Goal: Task Accomplishment & Management: Use online tool/utility

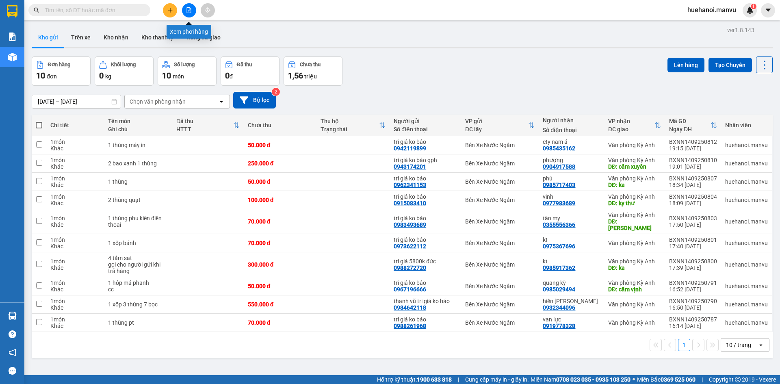
click at [193, 12] on button at bounding box center [189, 10] width 14 height 14
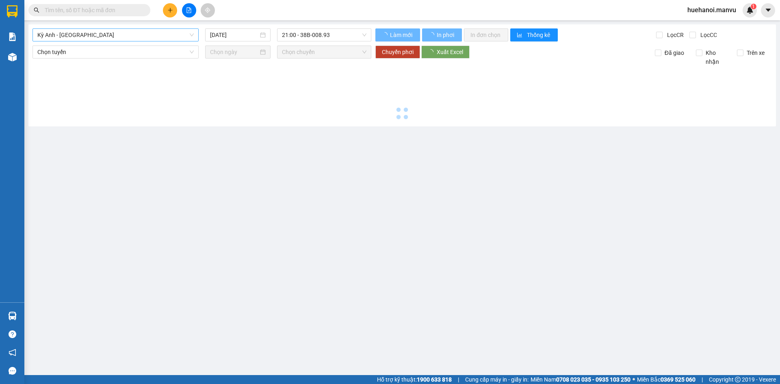
click at [119, 37] on span "Kỳ Anh - [GEOGRAPHIC_DATA]" at bounding box center [115, 35] width 156 height 12
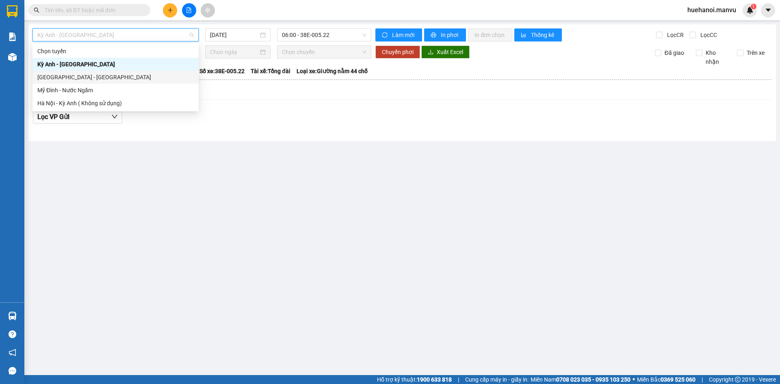
click at [95, 76] on div "[GEOGRAPHIC_DATA] - [GEOGRAPHIC_DATA]" at bounding box center [115, 77] width 156 height 9
type input "[DATE]"
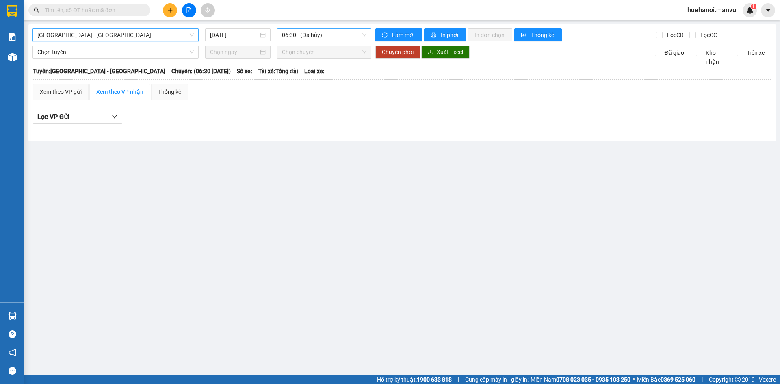
click at [304, 38] on span "06:30 - (Đã hủy)" at bounding box center [324, 35] width 84 height 12
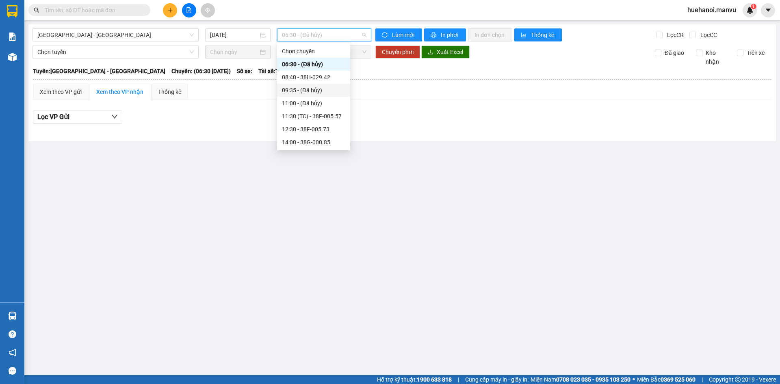
scroll to position [143, 0]
click at [306, 94] on div "21:00 - 38B-008.93" at bounding box center [313, 90] width 63 height 9
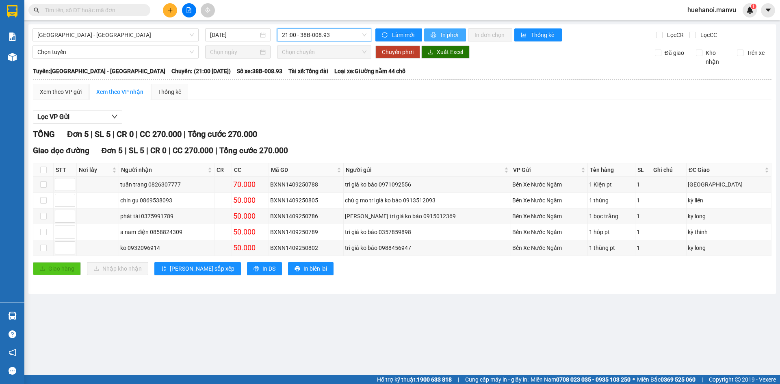
click at [439, 34] on button "In phơi" at bounding box center [445, 34] width 42 height 13
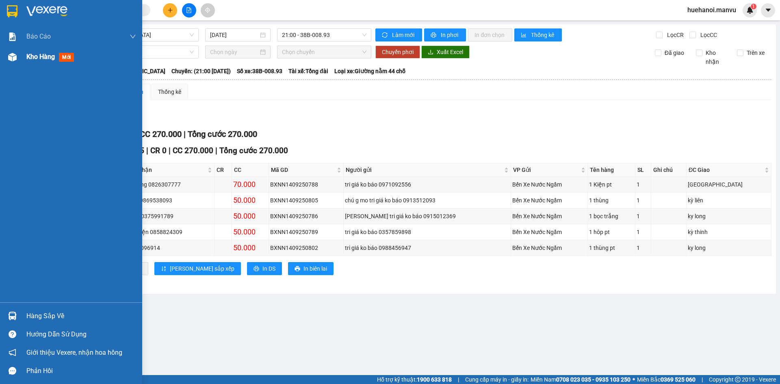
click at [24, 55] on div "Kho hàng mới" at bounding box center [71, 57] width 142 height 20
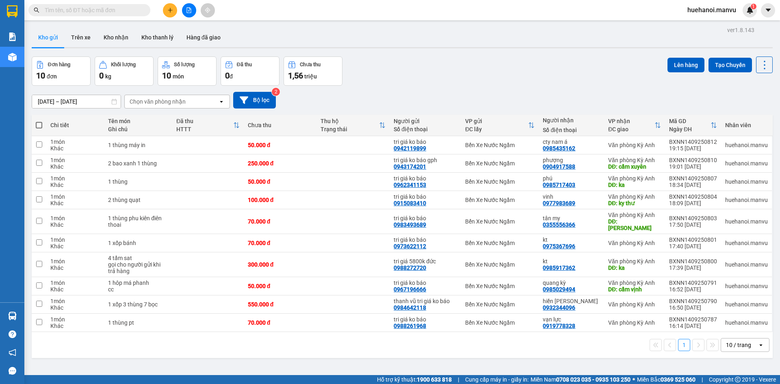
click at [38, 122] on span at bounding box center [39, 125] width 6 height 6
click at [39, 121] on input "checkbox" at bounding box center [39, 121] width 0 height 0
checkbox input "true"
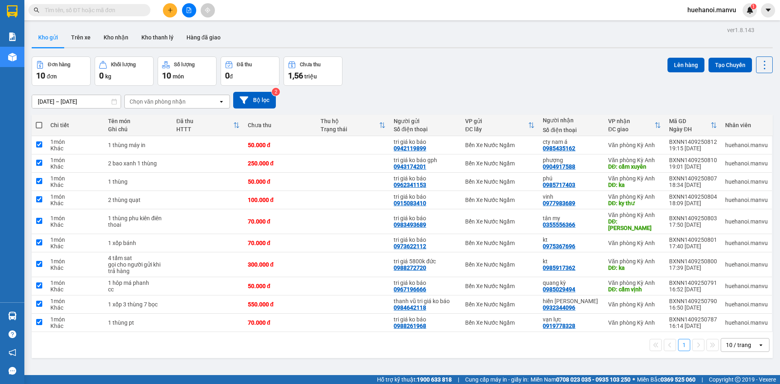
checkbox input "true"
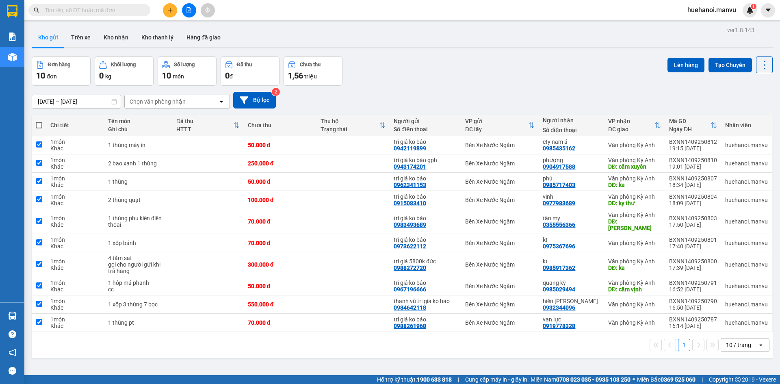
checkbox input "true"
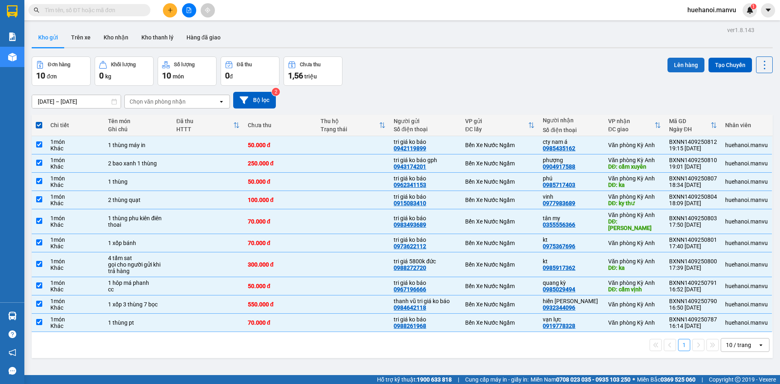
click at [669, 69] on button "Lên hàng" at bounding box center [685, 65] width 37 height 15
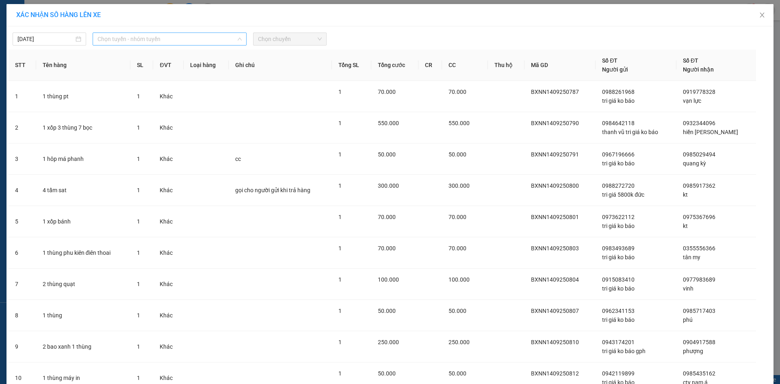
click at [111, 42] on span "Chọn tuyến - nhóm tuyến" at bounding box center [169, 39] width 144 height 12
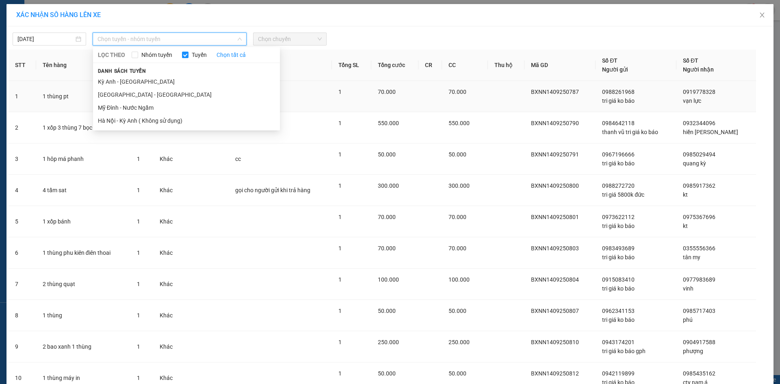
click at [116, 93] on li "[GEOGRAPHIC_DATA] - [GEOGRAPHIC_DATA]" at bounding box center [186, 94] width 187 height 13
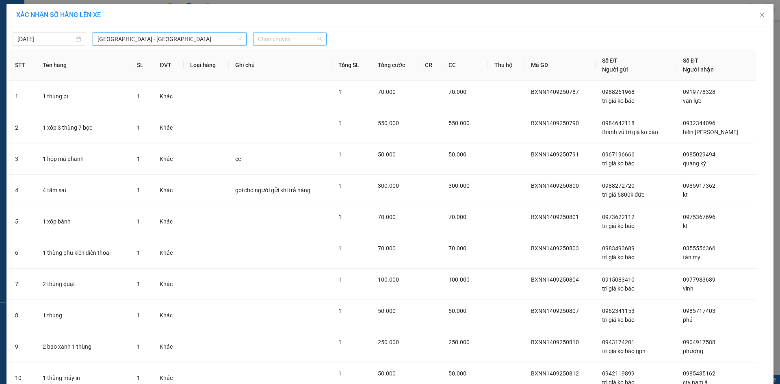
click at [289, 40] on span "Chọn chuyến" at bounding box center [290, 39] width 64 height 12
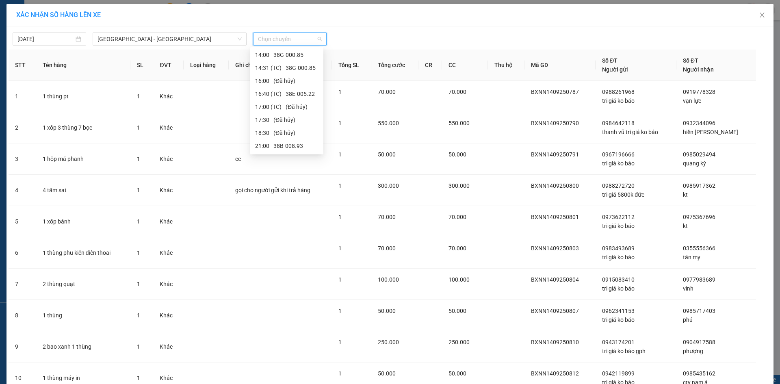
scroll to position [143, 0]
click at [290, 118] on div "21:50 - 38H-034.46" at bounding box center [286, 120] width 63 height 9
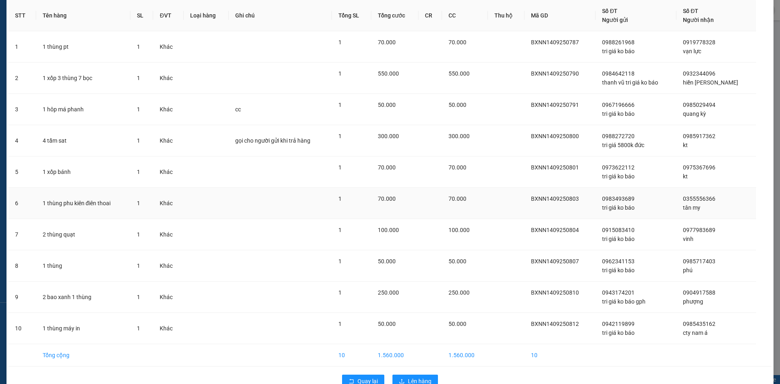
scroll to position [74, 0]
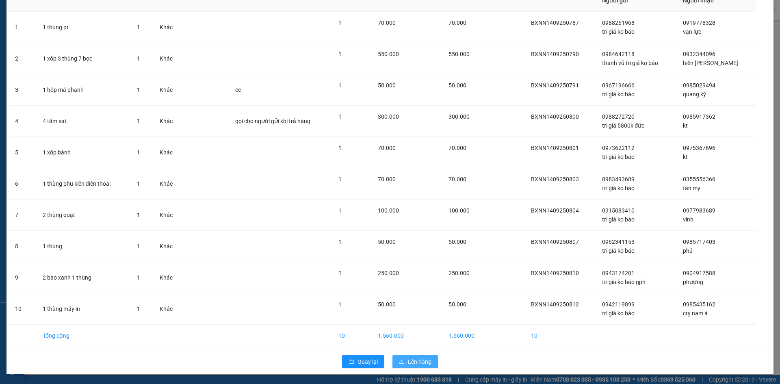
click at [416, 361] on span "Lên hàng" at bounding box center [420, 361] width 24 height 9
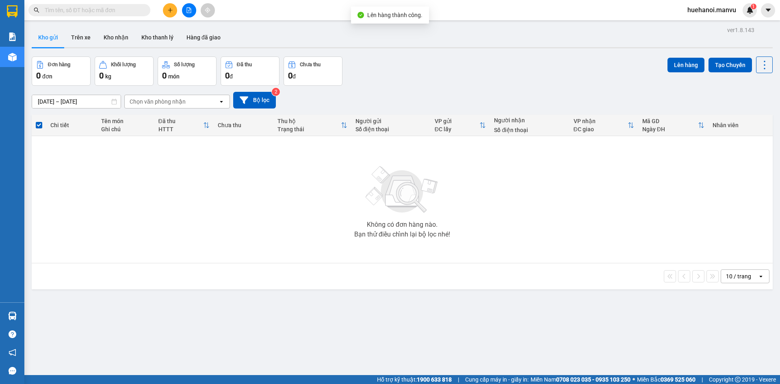
click at [188, 13] on button at bounding box center [189, 10] width 14 height 14
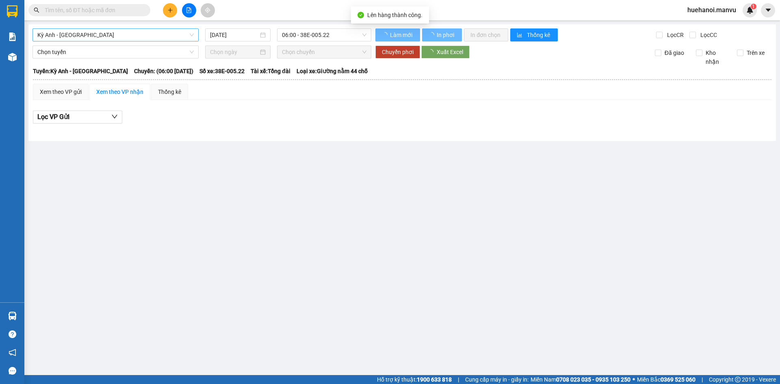
click at [104, 33] on span "Kỳ Anh - [GEOGRAPHIC_DATA]" at bounding box center [115, 35] width 156 height 12
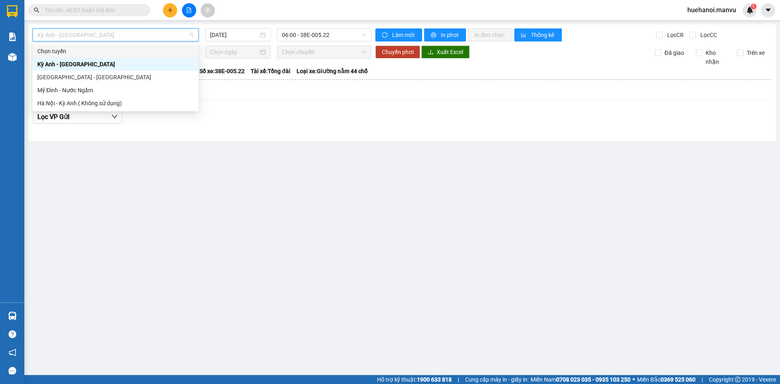
click at [72, 76] on div "[GEOGRAPHIC_DATA] - [GEOGRAPHIC_DATA]" at bounding box center [115, 77] width 156 height 9
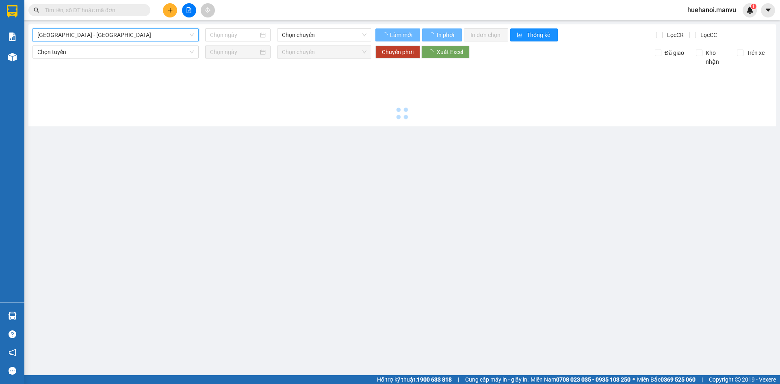
type input "[DATE]"
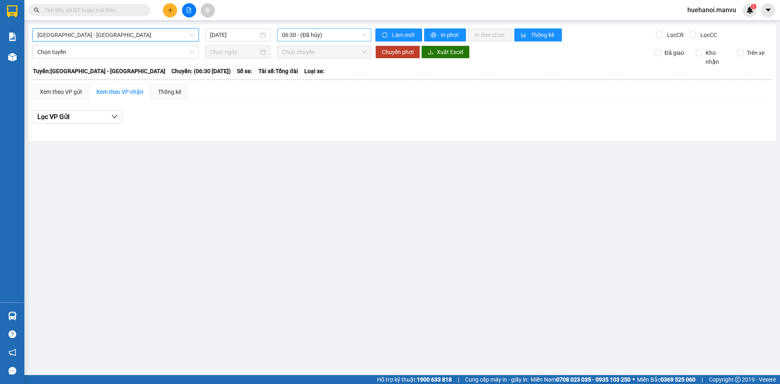
click at [297, 37] on span "06:30 - (Đã hủy)" at bounding box center [324, 35] width 84 height 12
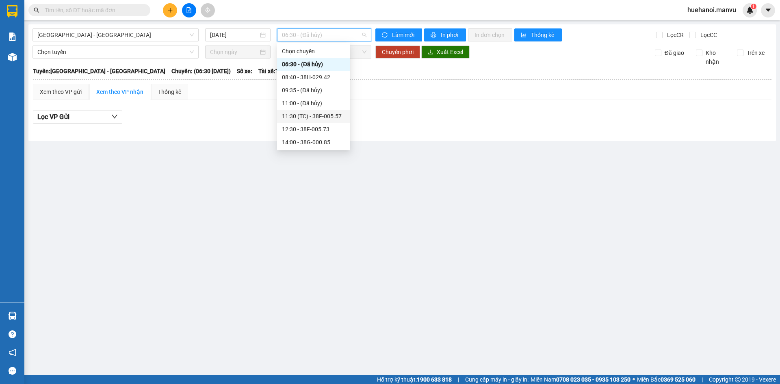
scroll to position [143, 0]
click at [310, 119] on div "21:50 - 38H-034.46" at bounding box center [313, 116] width 63 height 9
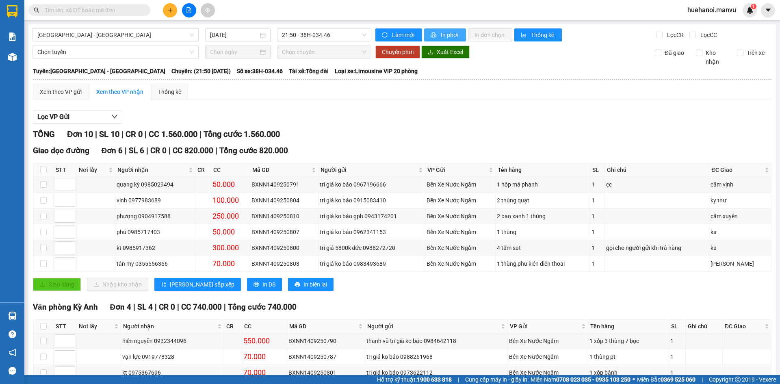
click at [455, 36] on span "In phơi" at bounding box center [450, 34] width 19 height 9
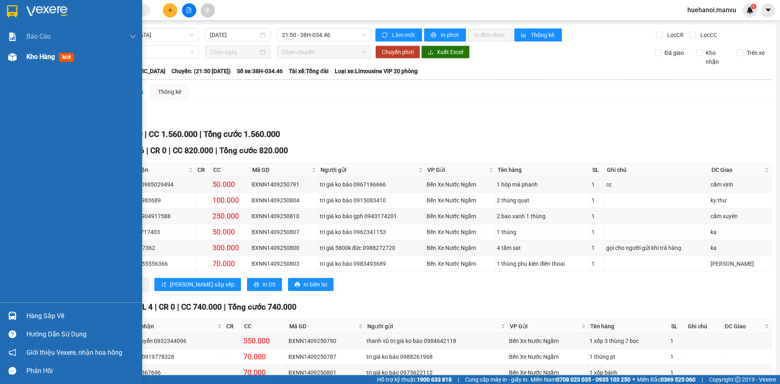
click at [50, 59] on span "Kho hàng" at bounding box center [40, 57] width 28 height 8
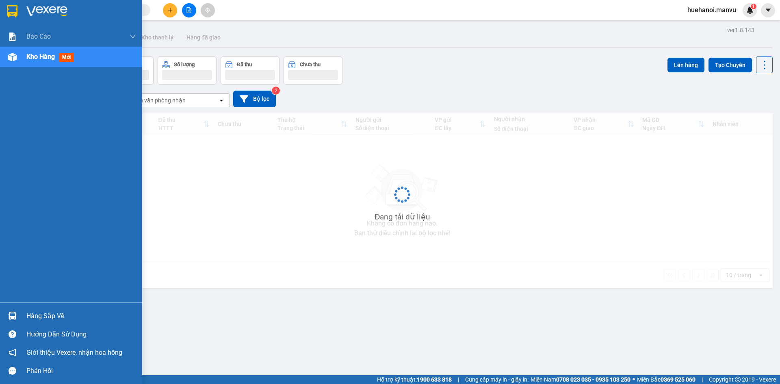
click at [41, 315] on div "Hàng sắp về" at bounding box center [81, 316] width 110 height 12
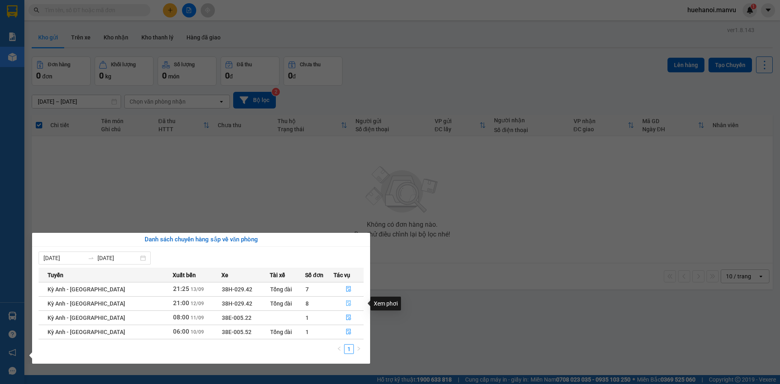
click at [346, 303] on icon "file-done" at bounding box center [349, 303] width 6 height 6
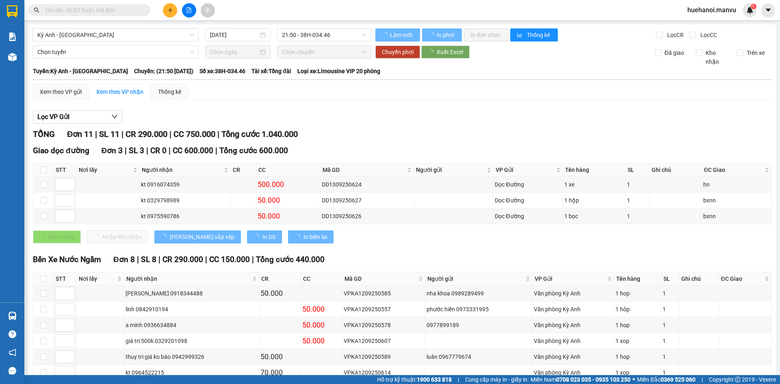
type input "[DATE]"
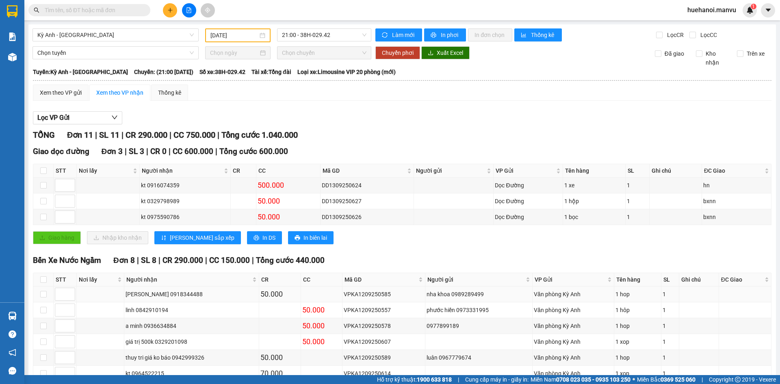
scroll to position [80, 0]
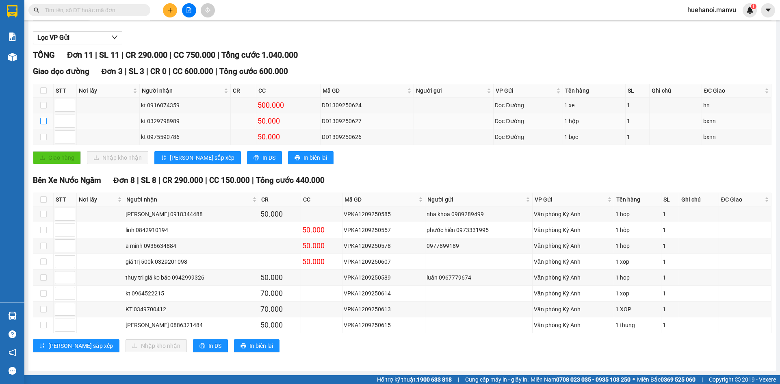
click at [42, 120] on input "checkbox" at bounding box center [43, 121] width 6 height 6
checkbox input "true"
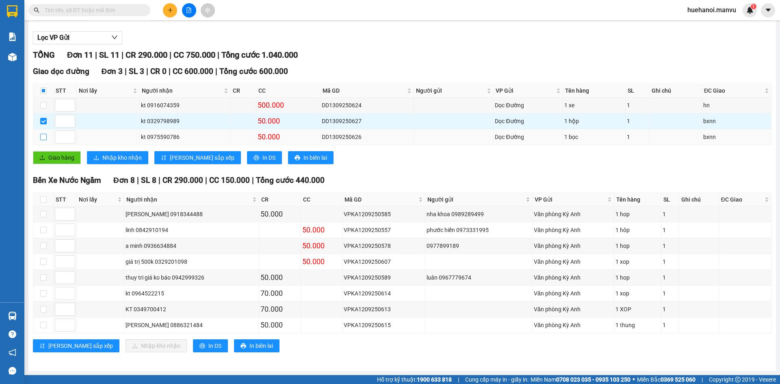
click at [45, 137] on input "checkbox" at bounding box center [43, 137] width 6 height 6
checkbox input "true"
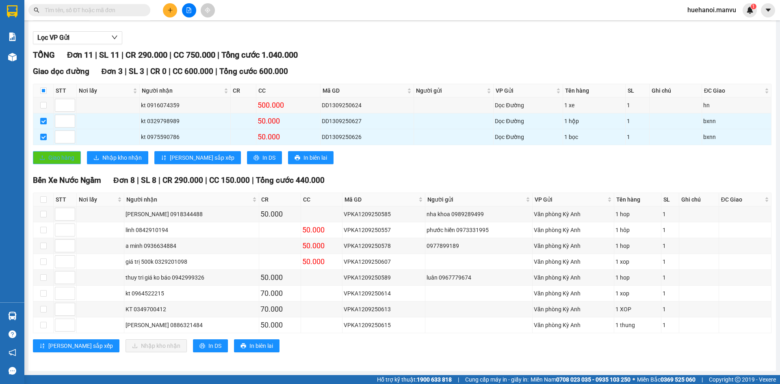
click at [58, 159] on span "Giao hàng" at bounding box center [61, 157] width 26 height 9
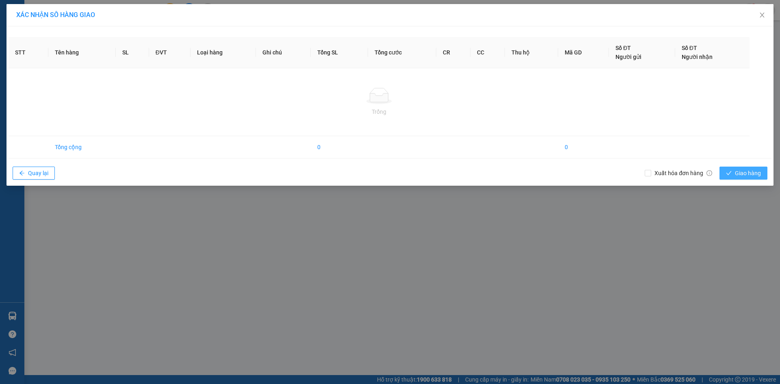
click at [745, 175] on span "Giao hàng" at bounding box center [748, 173] width 26 height 9
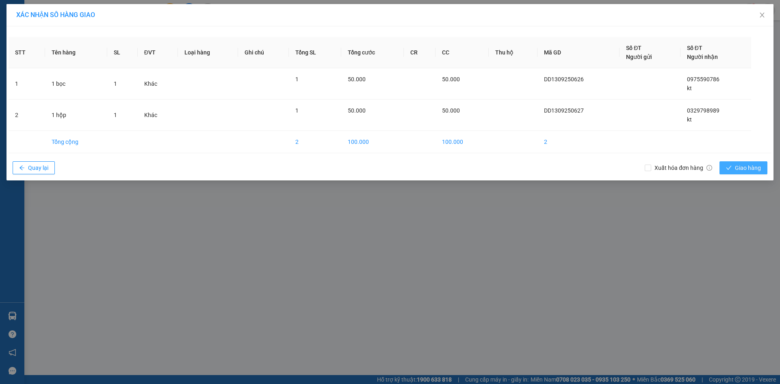
click at [734, 172] on button "Giao hàng" at bounding box center [743, 167] width 48 height 13
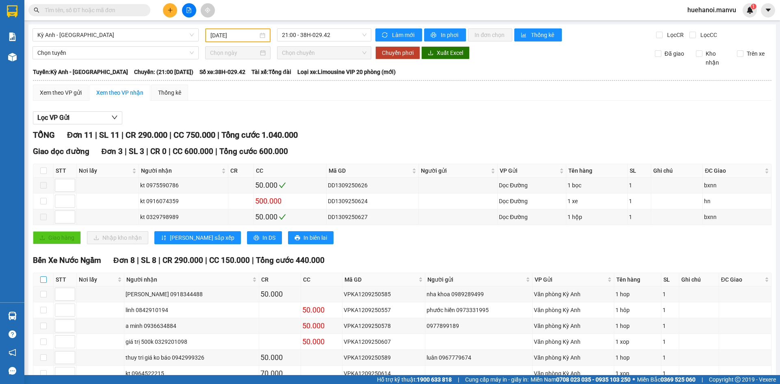
click at [43, 278] on input "checkbox" at bounding box center [43, 279] width 6 height 6
checkbox input "true"
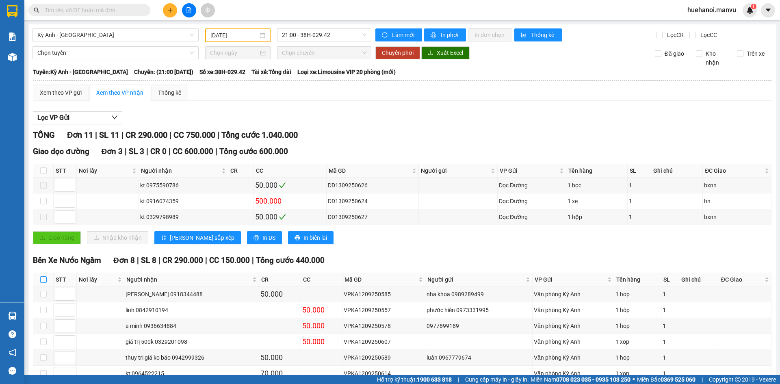
checkbox input "true"
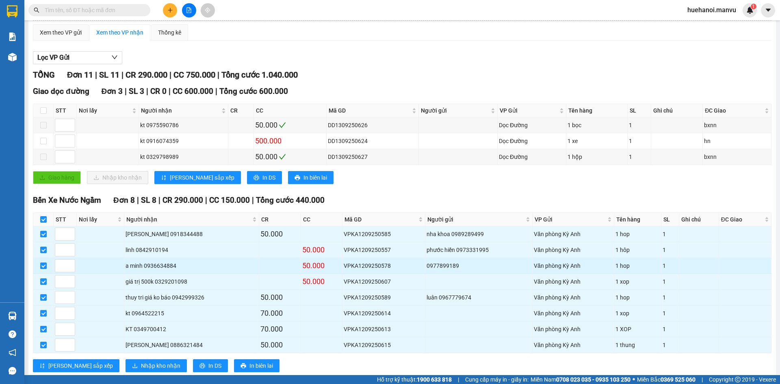
scroll to position [80, 0]
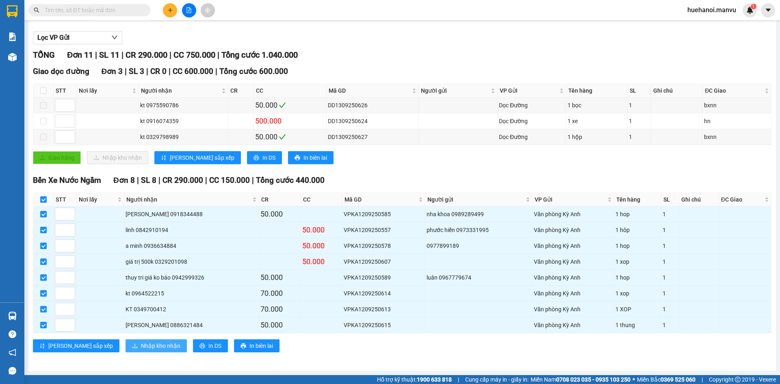
click at [141, 347] on span "Nhập kho nhận" at bounding box center [160, 345] width 39 height 9
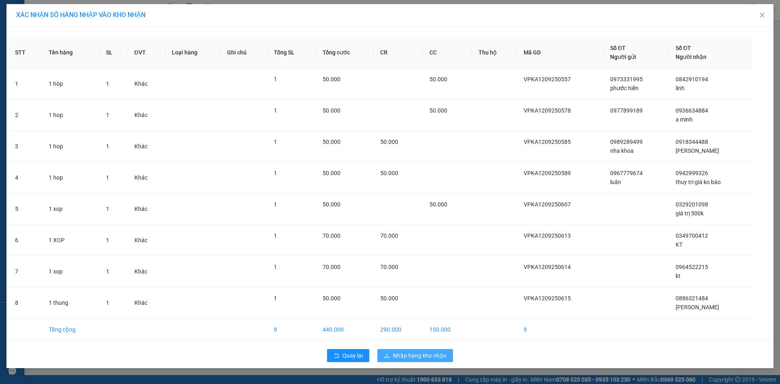
click at [434, 357] on span "Nhập hàng kho nhận" at bounding box center [420, 355] width 54 height 9
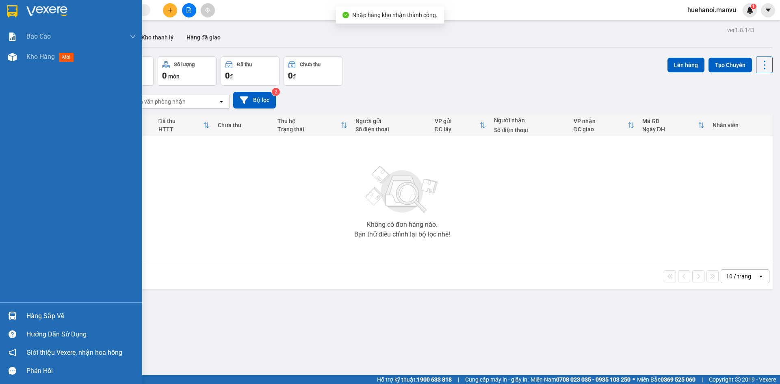
click at [26, 316] on div "Hàng sắp về" at bounding box center [71, 316] width 142 height 18
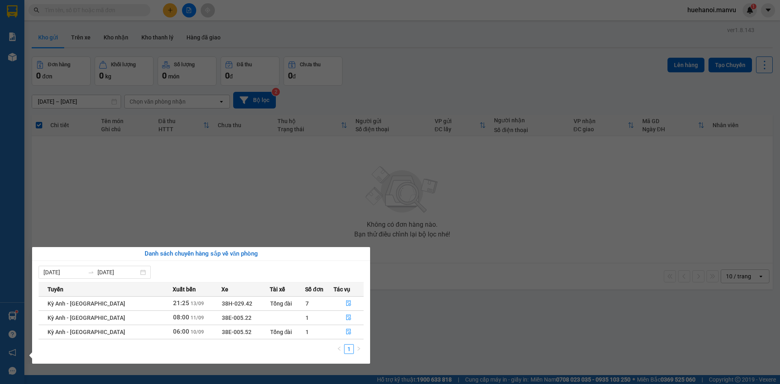
click at [4, 277] on div "Báo cáo 1. Chi tiết đơn hàng toàn nhà xe 2. Báo cáo doanh thu các văn phòng ( k…" at bounding box center [12, 192] width 24 height 384
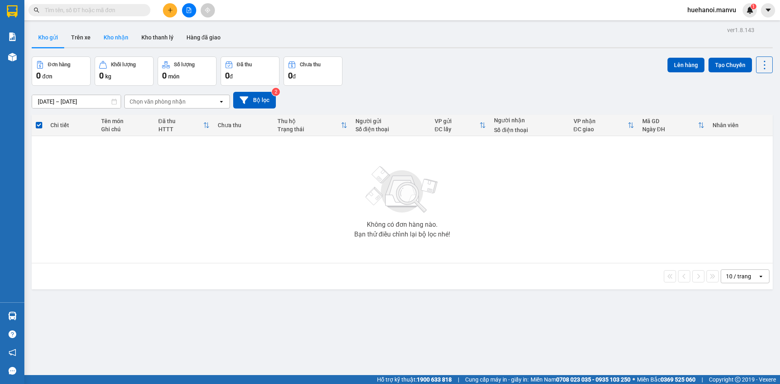
click at [115, 39] on button "Kho nhận" at bounding box center [116, 37] width 38 height 19
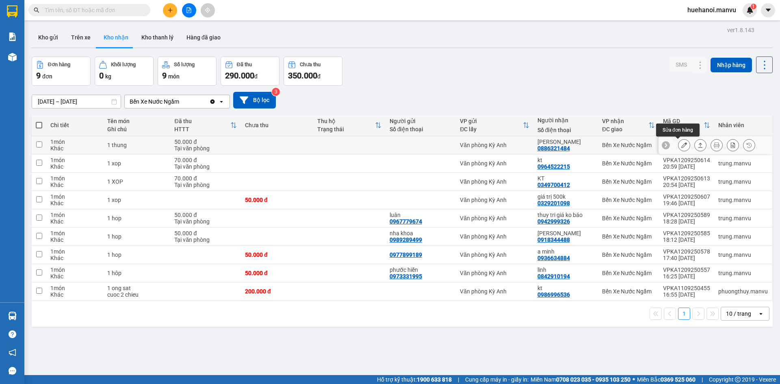
click at [681, 145] on icon at bounding box center [684, 145] width 6 height 6
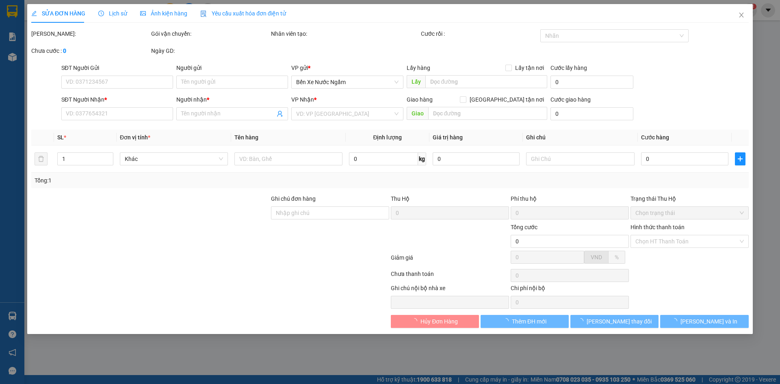
type input "0886321484"
type input "[PERSON_NAME]"
type input "50.000"
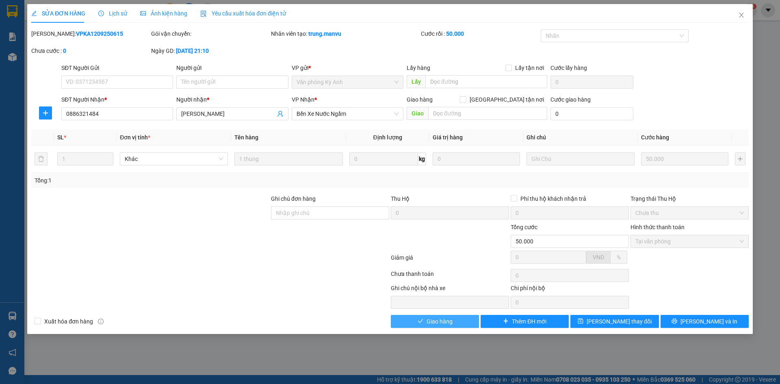
click at [464, 320] on button "Giao hàng" at bounding box center [435, 321] width 88 height 13
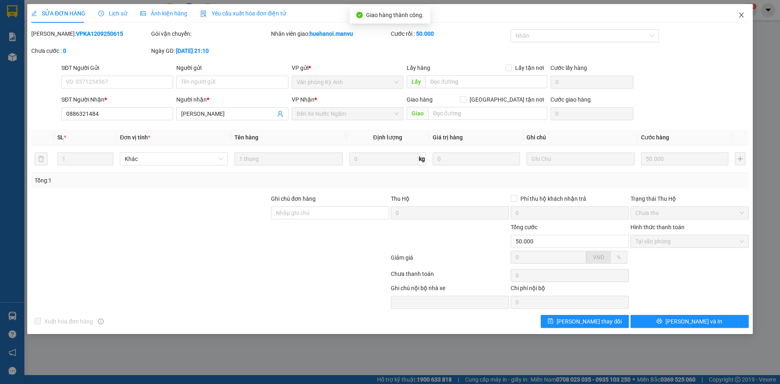
click at [741, 13] on icon "close" at bounding box center [741, 15] width 6 height 6
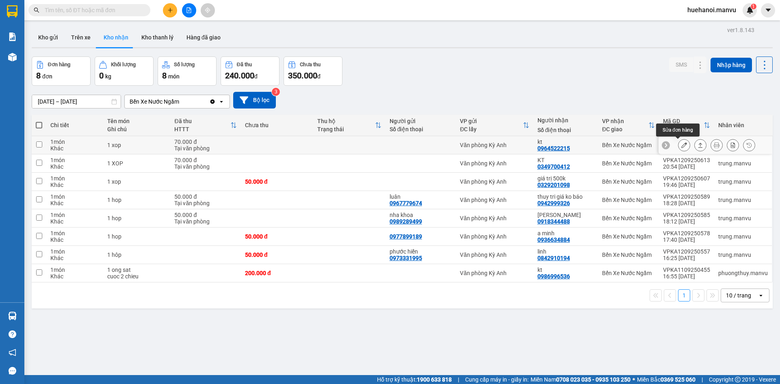
click at [681, 147] on icon at bounding box center [684, 145] width 6 height 6
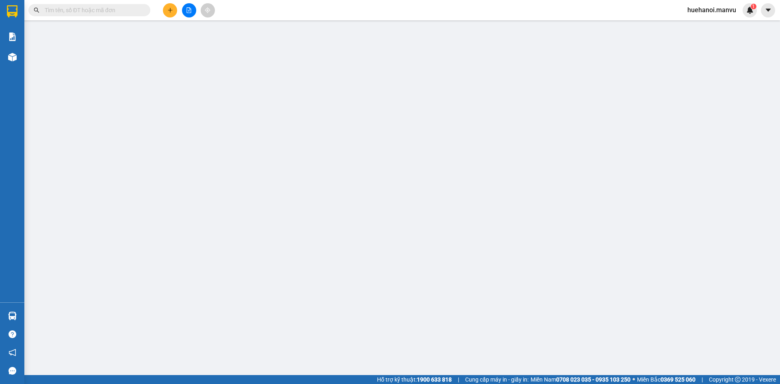
type input "0964522215"
type input "kt"
type input "70.000"
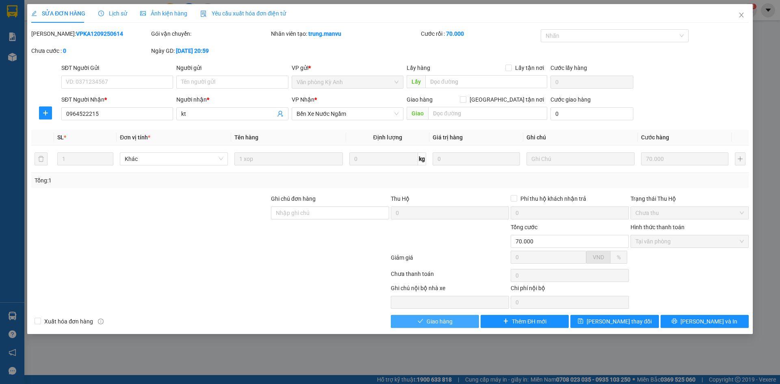
click at [455, 321] on button "Giao hàng" at bounding box center [435, 321] width 88 height 13
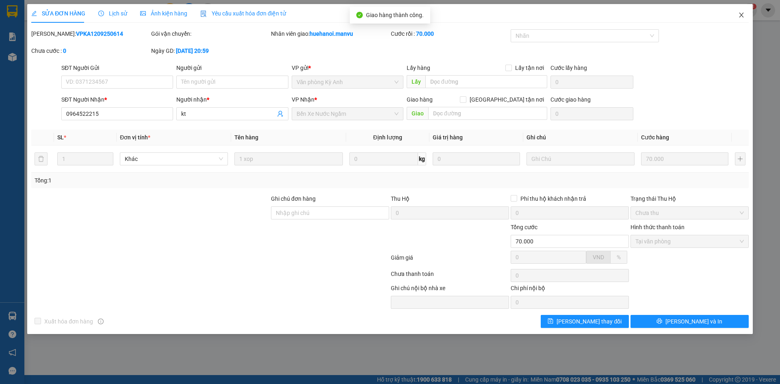
click at [740, 14] on icon "close" at bounding box center [741, 15] width 4 height 5
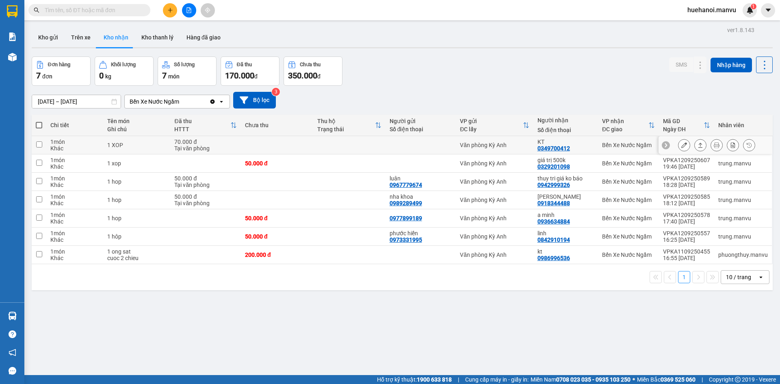
click at [681, 144] on icon at bounding box center [684, 145] width 6 height 6
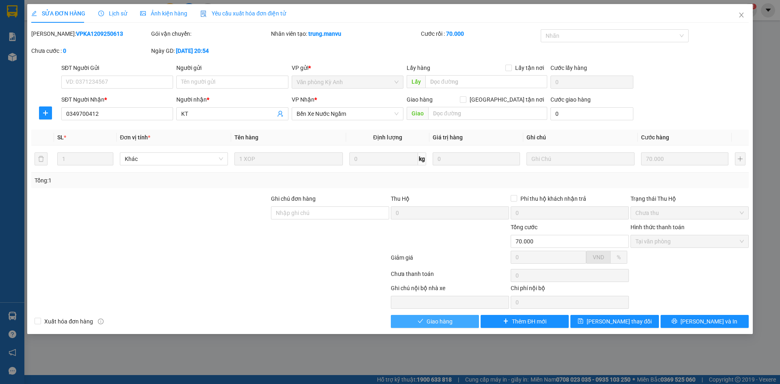
click at [451, 321] on span "Giao hàng" at bounding box center [440, 321] width 26 height 9
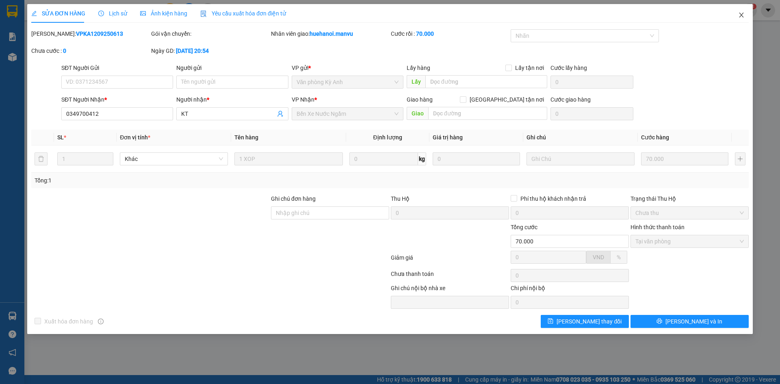
click at [740, 14] on icon "close" at bounding box center [741, 15] width 6 height 6
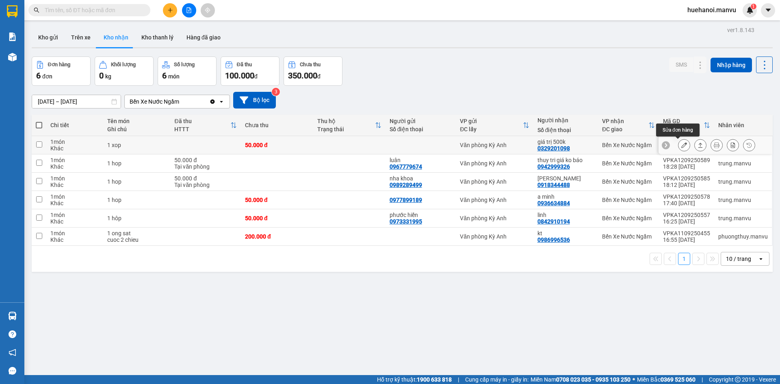
click at [681, 145] on button at bounding box center [683, 145] width 11 height 14
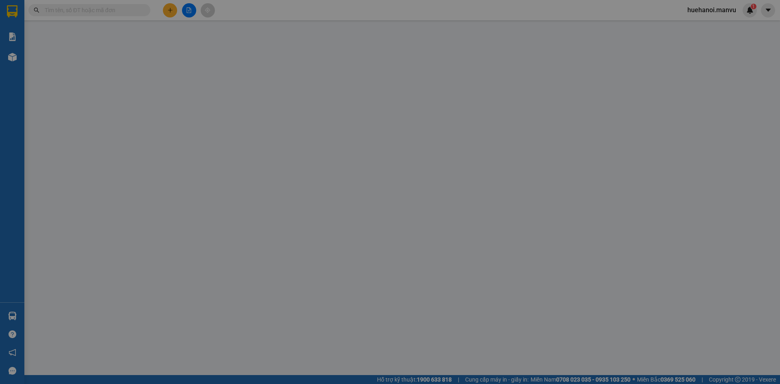
type input "0329201098"
type input "giá trị 500k"
type input "50.000"
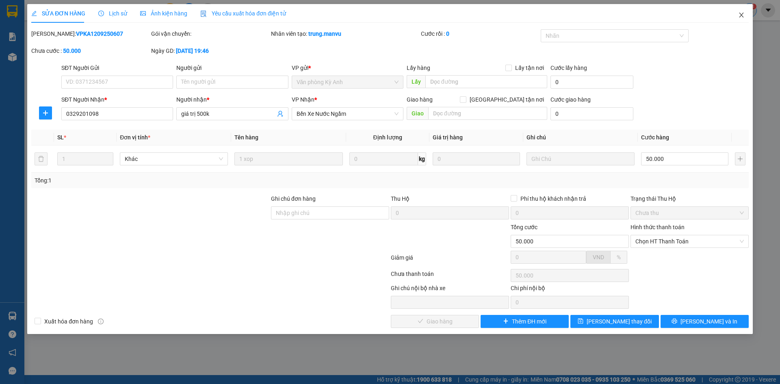
click at [745, 13] on span "Close" at bounding box center [741, 15] width 23 height 23
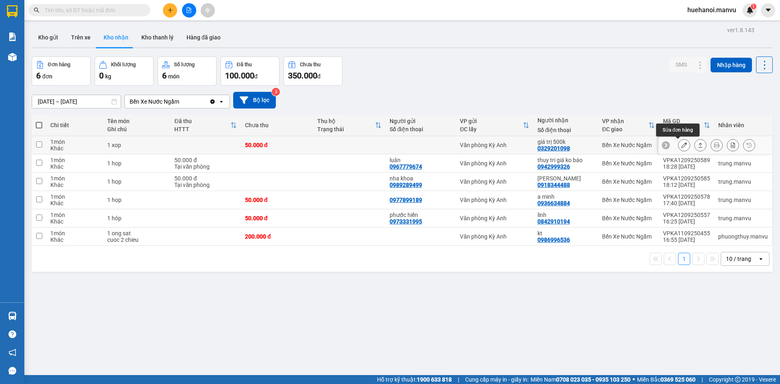
click at [681, 145] on icon at bounding box center [684, 145] width 6 height 6
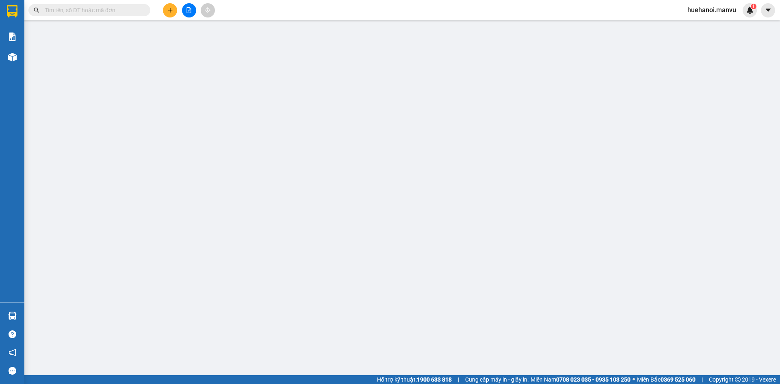
type input "0329201098"
type input "giá trị 500k"
type input "50.000"
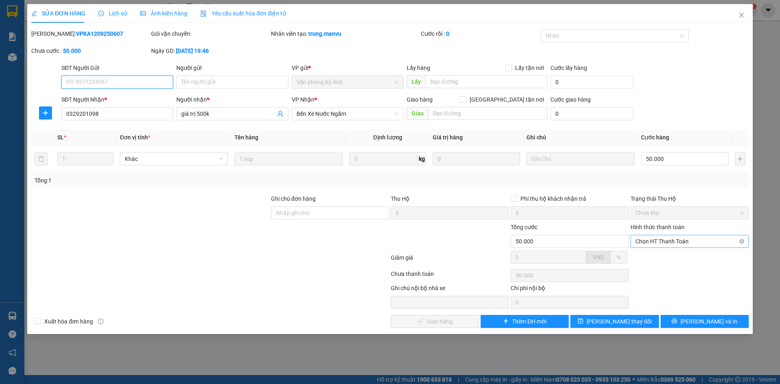
click at [695, 244] on span "Chọn HT Thanh Toán" at bounding box center [689, 241] width 108 height 12
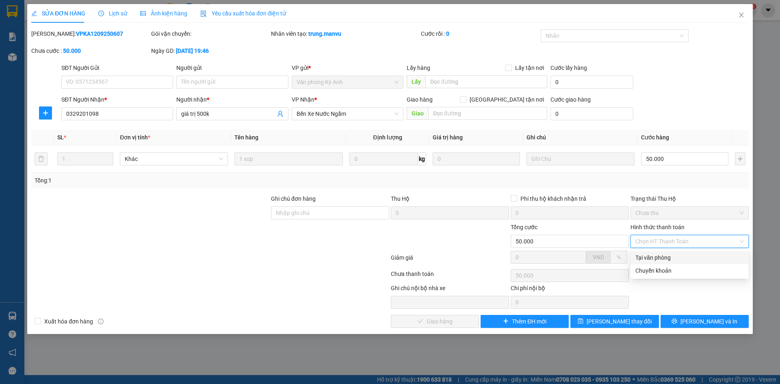
click at [684, 257] on div "Tại văn phòng" at bounding box center [689, 257] width 108 height 9
type input "0"
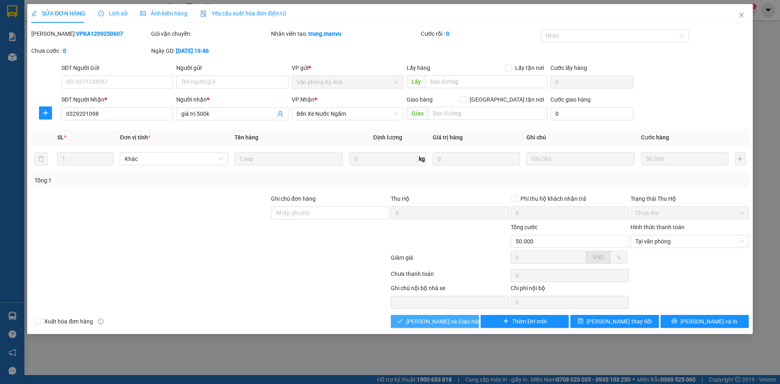
click at [459, 322] on span "[PERSON_NAME] và Giao hàng" at bounding box center [445, 321] width 78 height 9
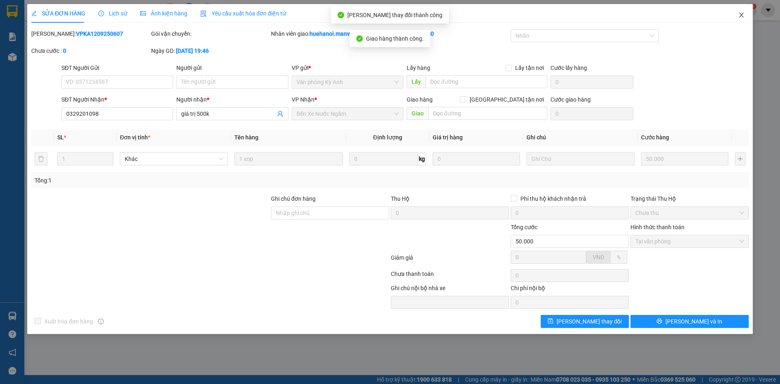
click at [742, 20] on span "Close" at bounding box center [741, 15] width 23 height 23
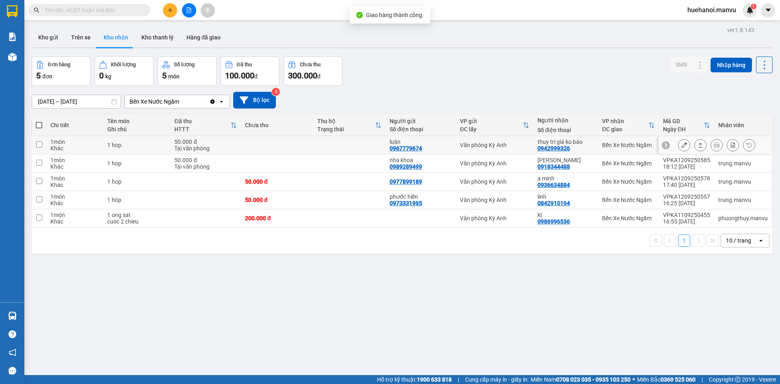
click at [681, 147] on icon at bounding box center [684, 145] width 6 height 6
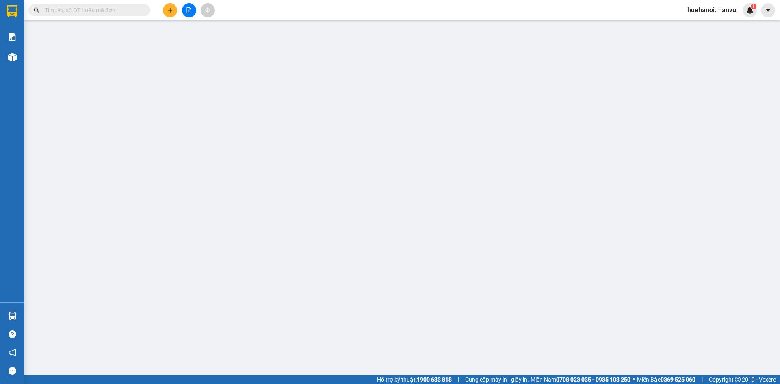
type input "0967779674"
type input "luân"
type input "0942999326"
type input "thuy tri giá ko báo"
type input "50.000"
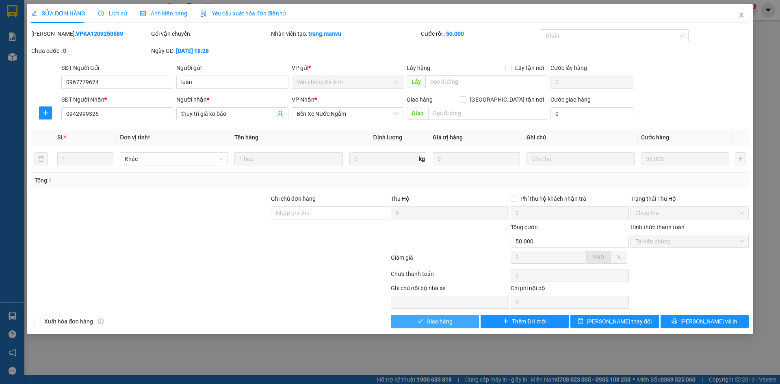
click at [462, 320] on button "Giao hàng" at bounding box center [435, 321] width 88 height 13
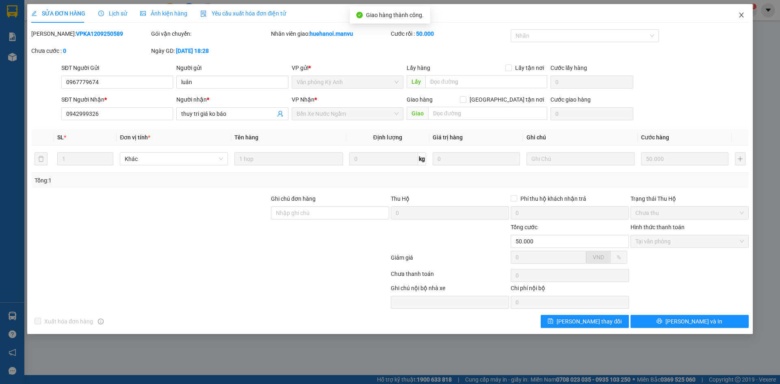
click at [743, 15] on icon "close" at bounding box center [741, 15] width 6 height 6
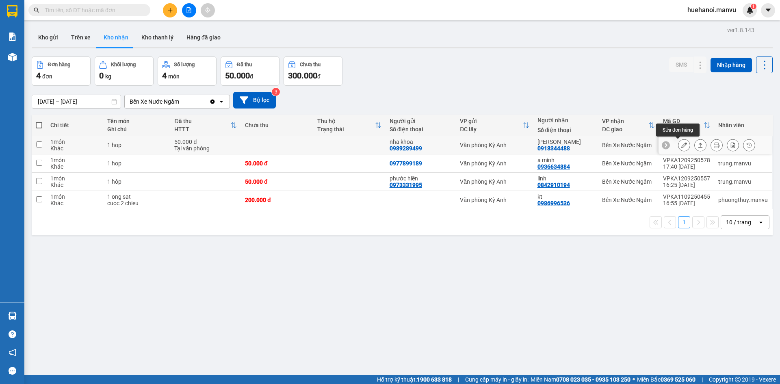
click at [681, 145] on icon at bounding box center [684, 145] width 6 height 6
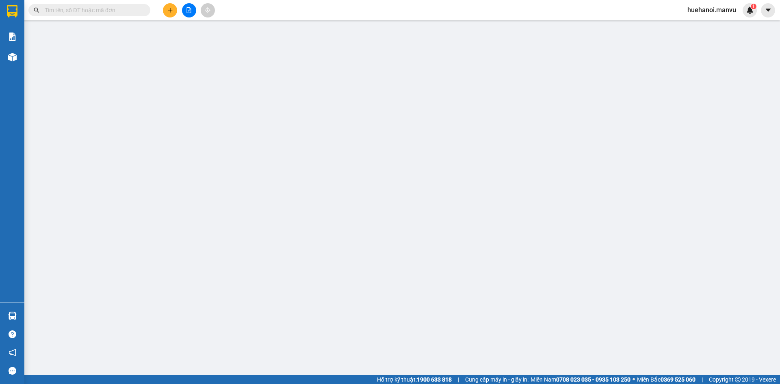
type input "0989289499"
type input "nha khoa"
type input "0918344488"
type input "[PERSON_NAME]"
type input "50.000"
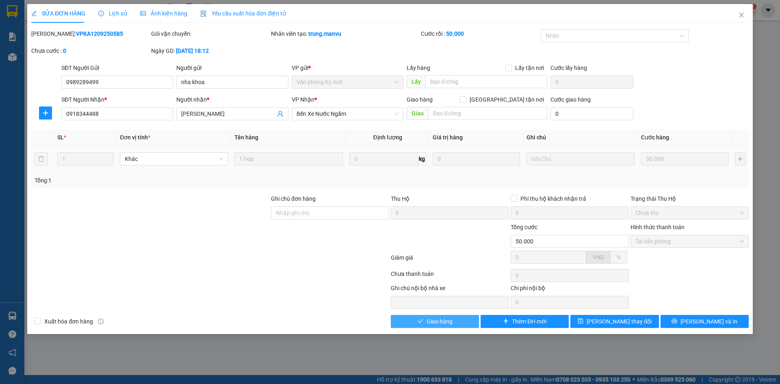
click at [459, 325] on button "Giao hàng" at bounding box center [435, 321] width 88 height 13
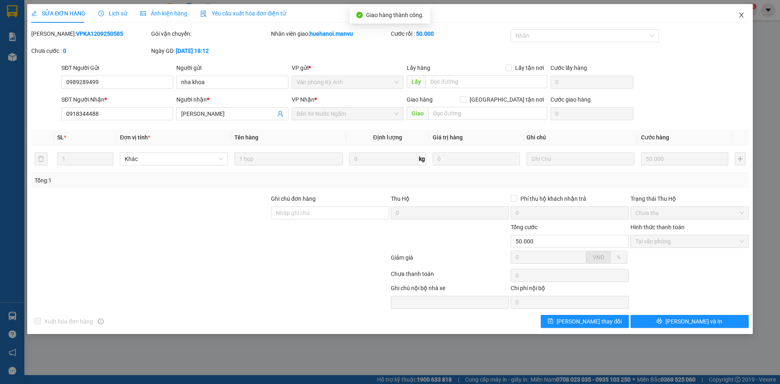
click at [739, 15] on icon "close" at bounding box center [741, 15] width 6 height 6
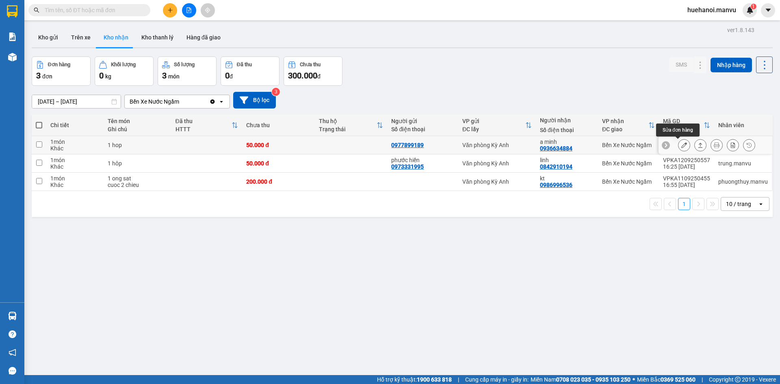
click at [681, 147] on icon at bounding box center [684, 145] width 6 height 6
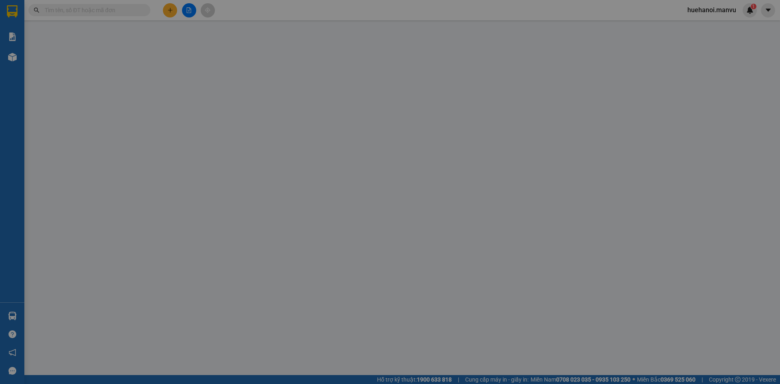
type input "0977899189"
type input "0936634884"
type input "a minh"
type input "50.000"
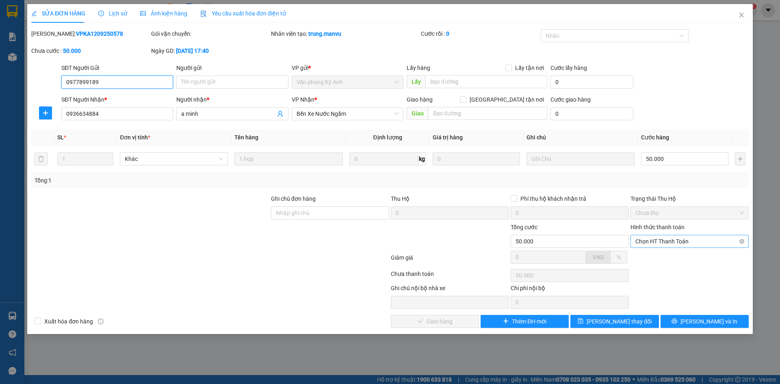
click at [662, 243] on span "Chọn HT Thanh Toán" at bounding box center [689, 241] width 108 height 12
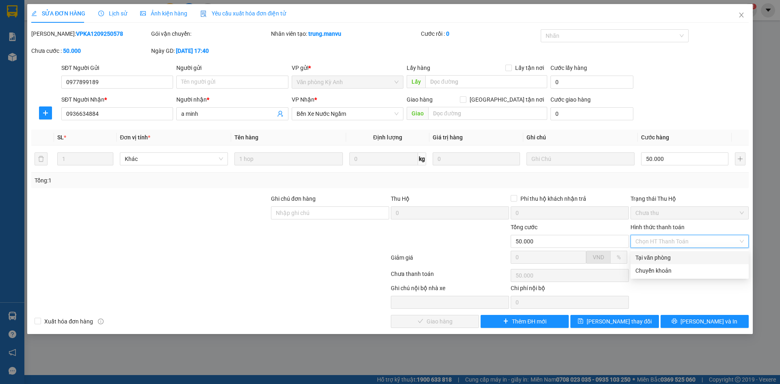
click at [667, 260] on div "Tại văn phòng" at bounding box center [689, 257] width 108 height 9
type input "0"
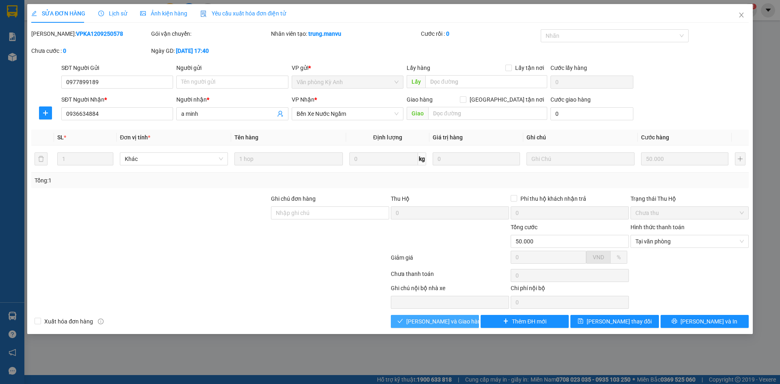
click at [454, 323] on span "[PERSON_NAME] và Giao hàng" at bounding box center [445, 321] width 78 height 9
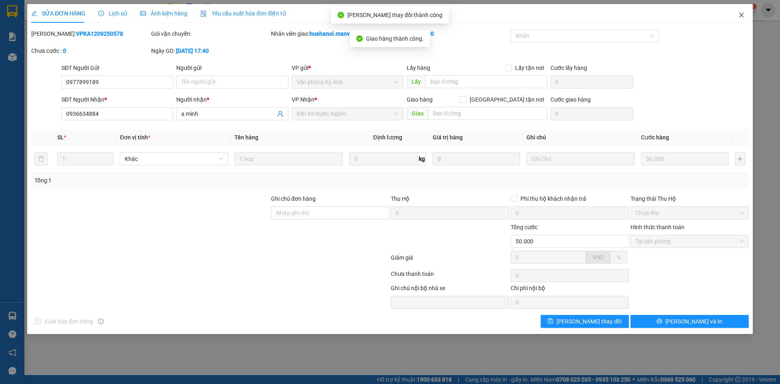
click at [742, 13] on icon "close" at bounding box center [741, 15] width 6 height 6
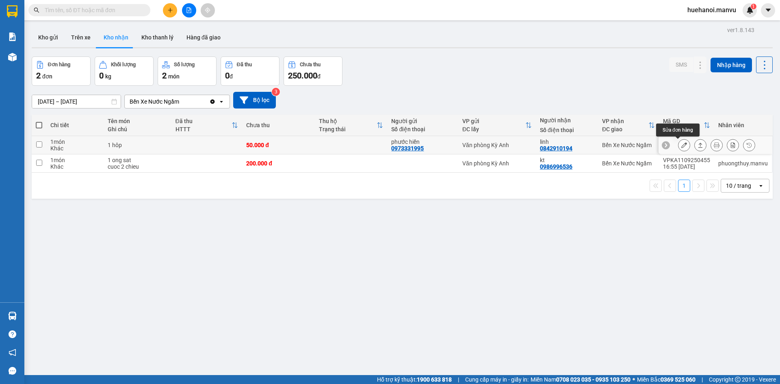
click at [680, 140] on button at bounding box center [683, 145] width 11 height 14
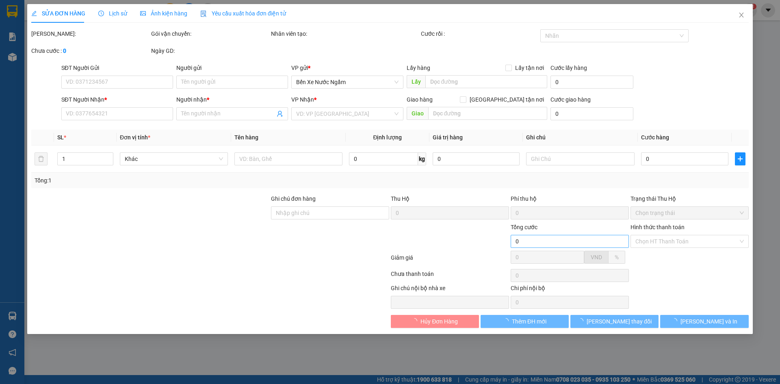
type input "0973331995"
type input "phước hiền"
type input "0842910194"
type input "linh"
type input "50.000"
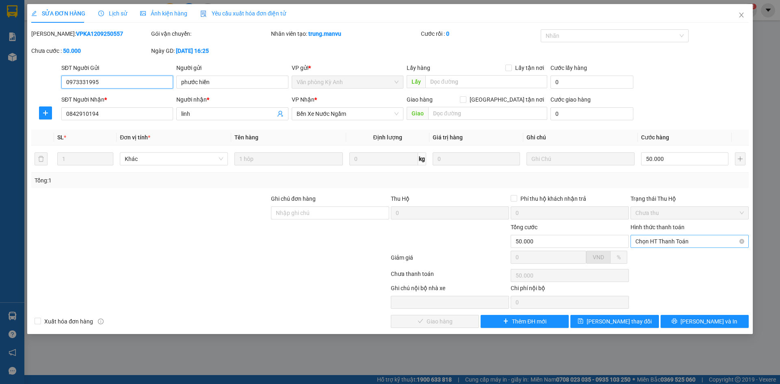
click at [664, 235] on span "Chọn HT Thanh Toán" at bounding box center [689, 241] width 108 height 12
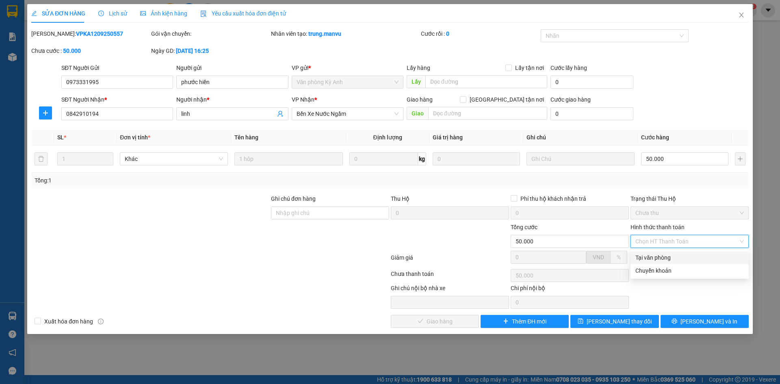
click at [659, 256] on div "Tại văn phòng" at bounding box center [689, 257] width 108 height 9
type input "0"
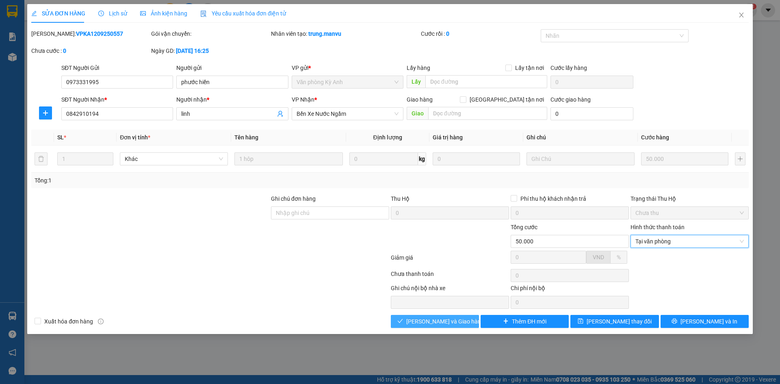
click at [446, 326] on button "[PERSON_NAME] và Giao hàng" at bounding box center [435, 321] width 88 height 13
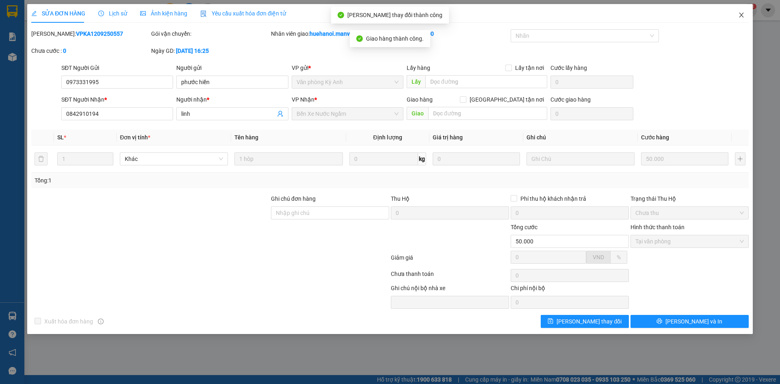
click at [745, 13] on span "Close" at bounding box center [741, 15] width 23 height 23
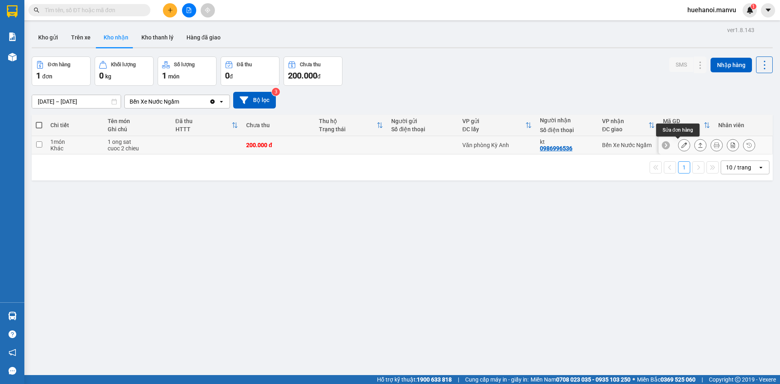
click at [681, 145] on icon at bounding box center [684, 145] width 6 height 6
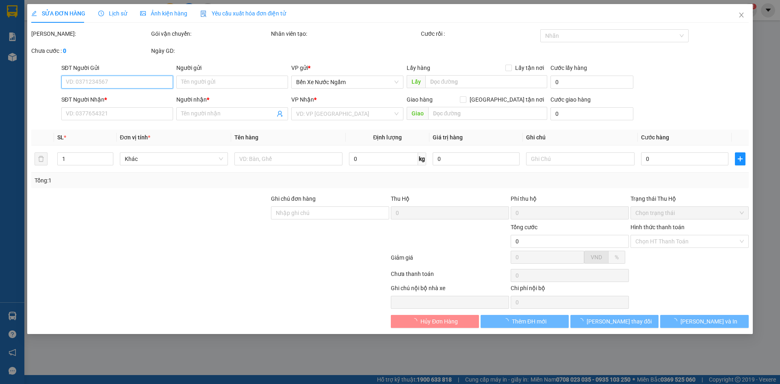
type input "0986996536"
type input "kt"
type input "200.000"
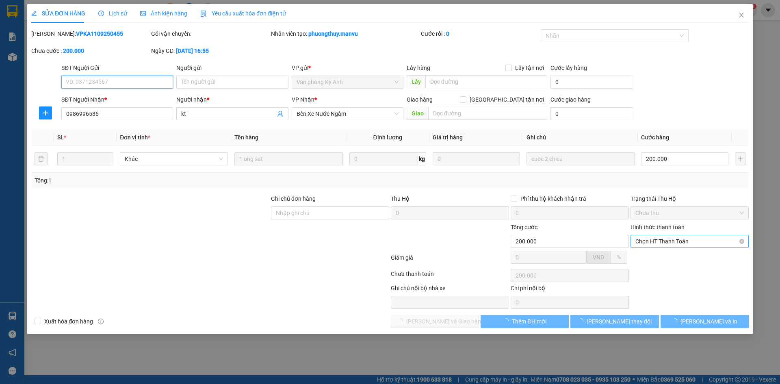
click at [686, 240] on span "Chọn HT Thanh Toán" at bounding box center [689, 241] width 108 height 12
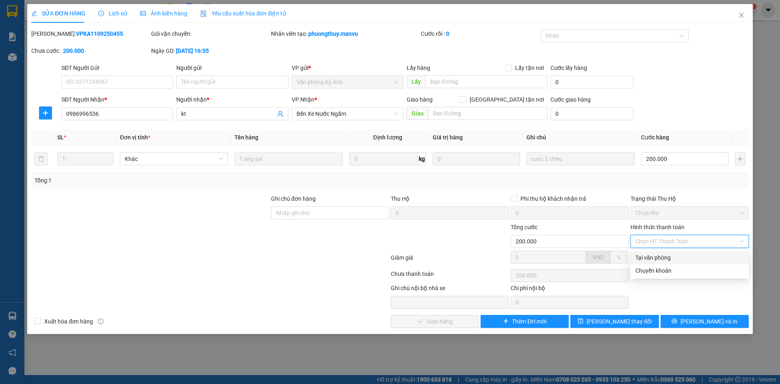
click at [669, 258] on div "Tại văn phòng" at bounding box center [689, 257] width 108 height 9
type input "0"
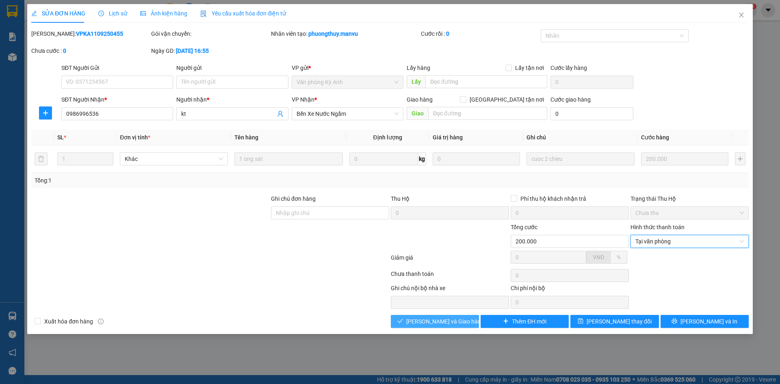
click at [469, 322] on button "[PERSON_NAME] và Giao hàng" at bounding box center [435, 321] width 88 height 13
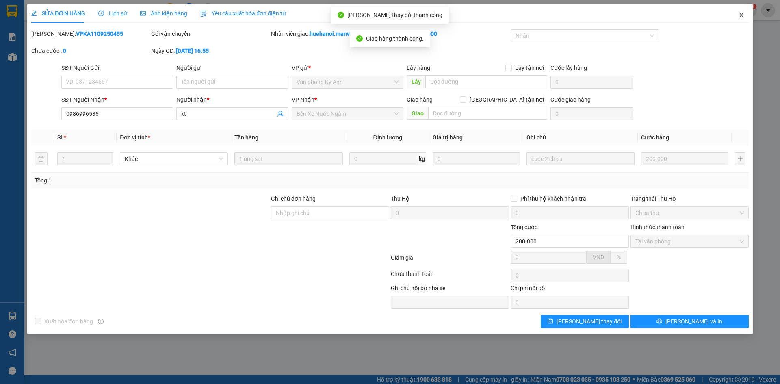
click at [744, 13] on icon "close" at bounding box center [741, 15] width 6 height 6
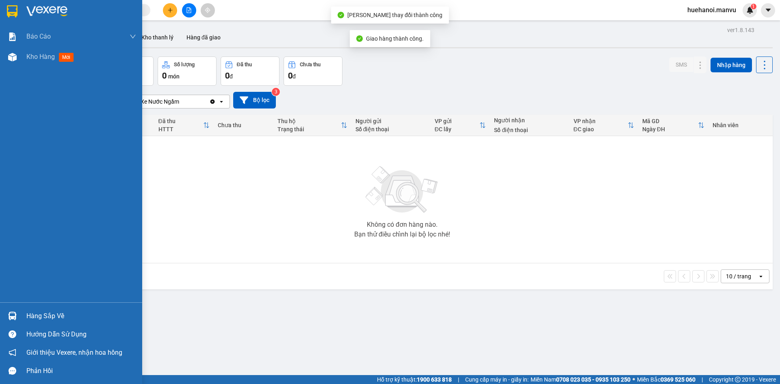
click at [42, 314] on div "Hàng sắp về" at bounding box center [81, 316] width 110 height 12
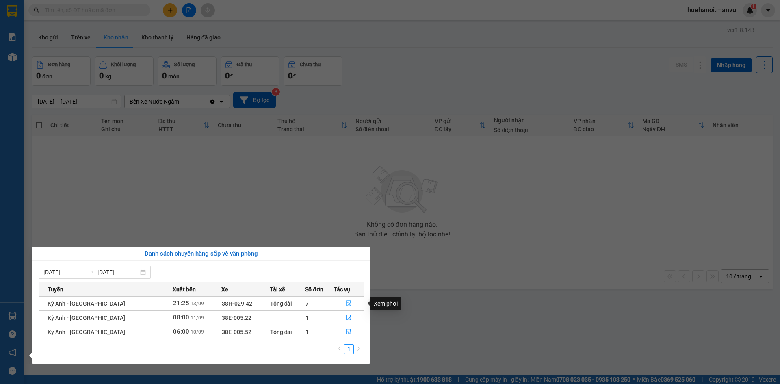
click at [346, 305] on icon "file-done" at bounding box center [348, 304] width 5 height 6
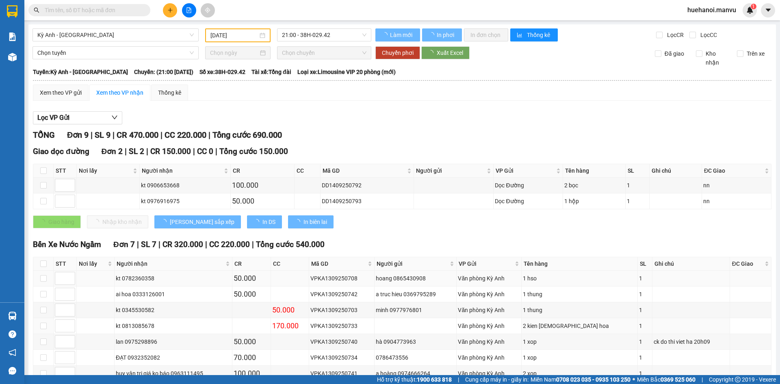
scroll to position [48, 0]
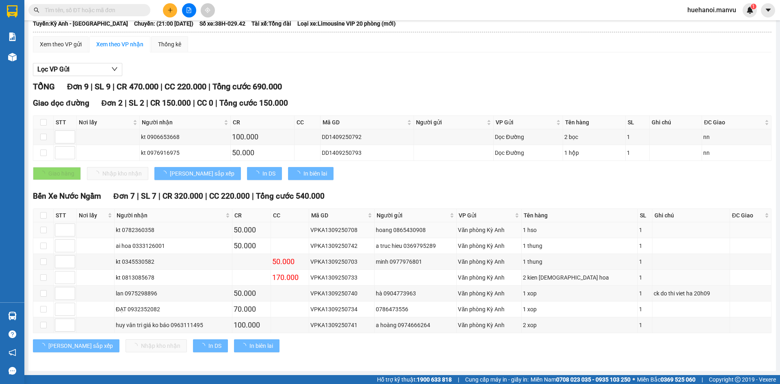
type input "[DATE]"
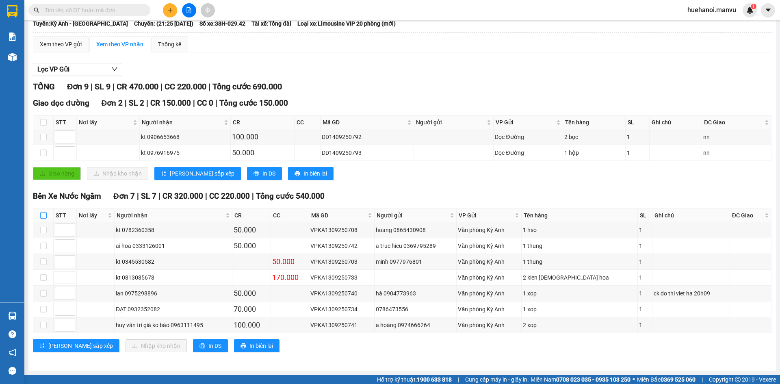
click at [45, 217] on input "checkbox" at bounding box center [43, 215] width 6 height 6
checkbox input "true"
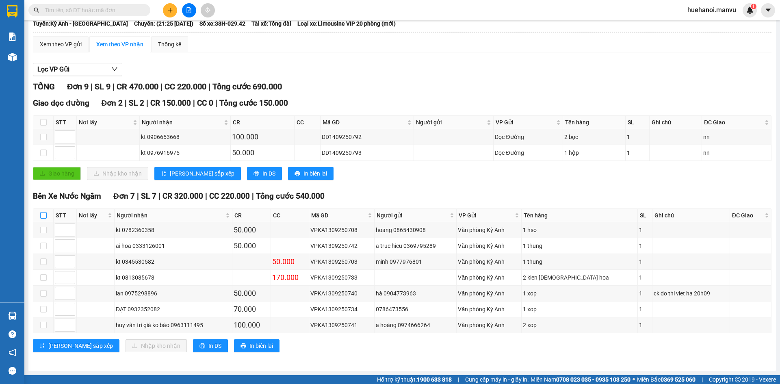
checkbox input "true"
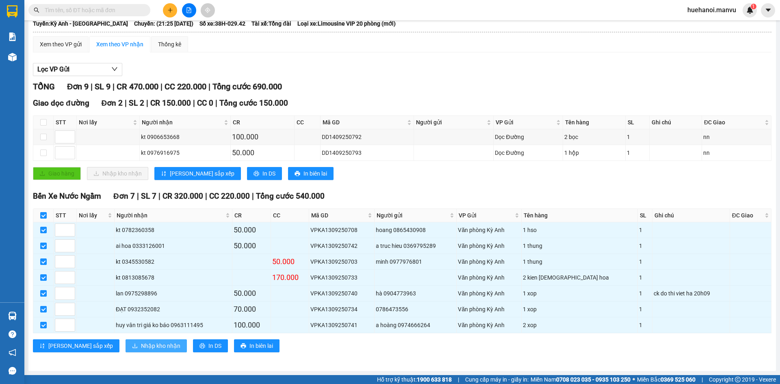
click at [141, 346] on span "Nhập kho nhận" at bounding box center [160, 345] width 39 height 9
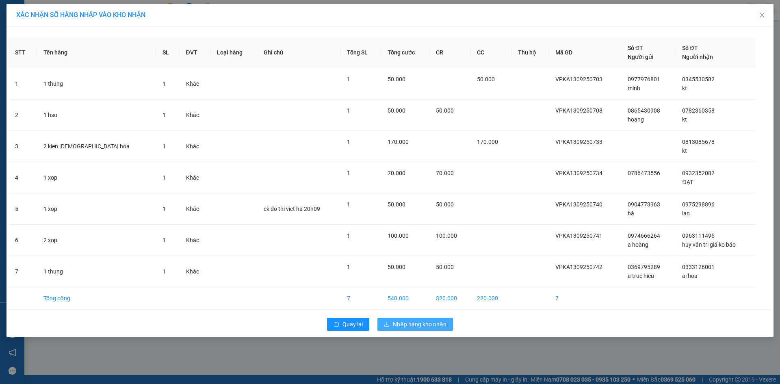
click at [407, 320] on span "Nhập hàng kho nhận" at bounding box center [420, 324] width 54 height 9
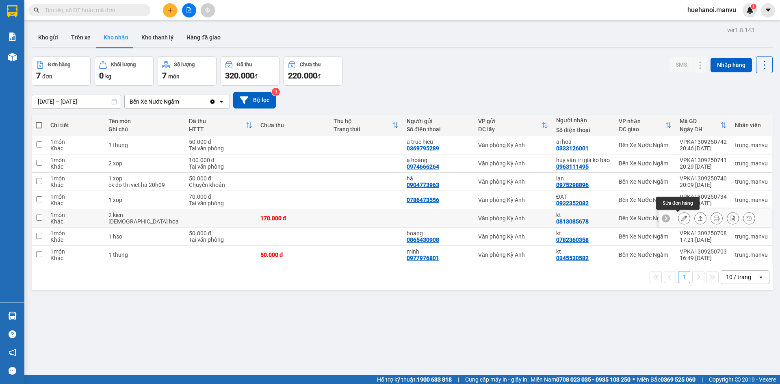
click at [681, 221] on icon at bounding box center [684, 218] width 6 height 6
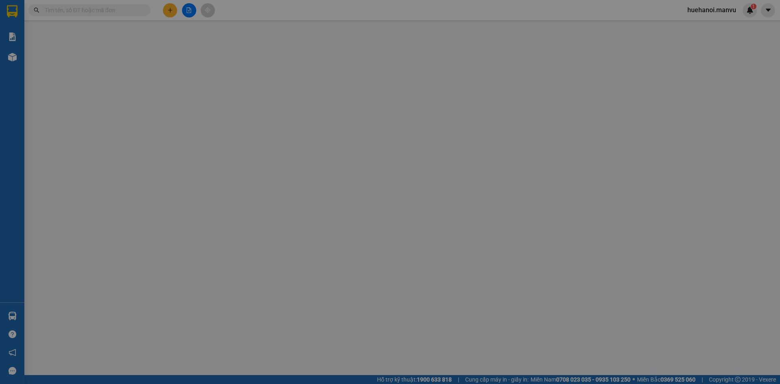
type input "0813085678"
type input "kt"
type input "170.000"
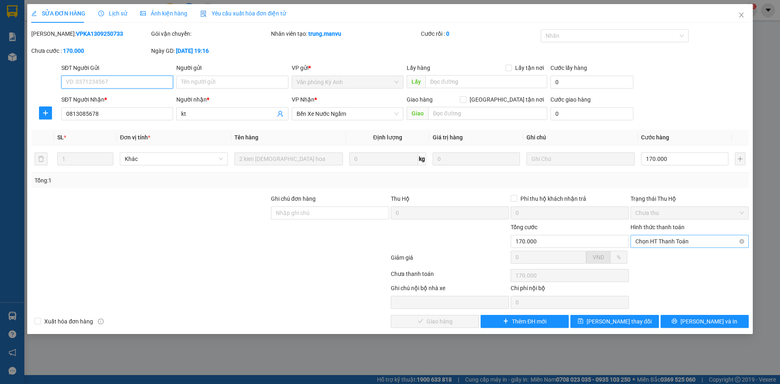
click at [672, 246] on span "Chọn HT Thanh Toán" at bounding box center [689, 241] width 108 height 12
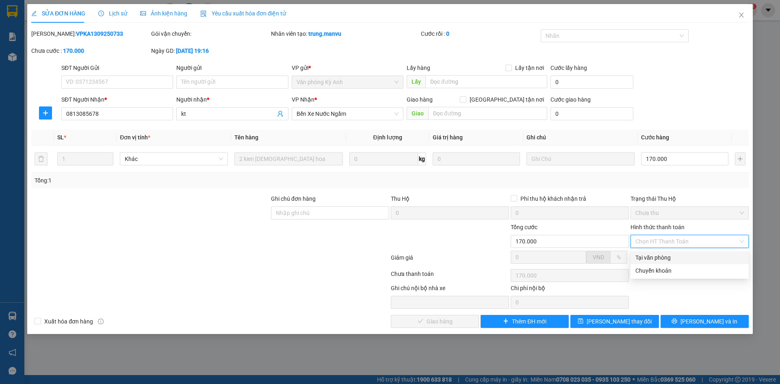
click at [667, 255] on div "Tại văn phòng" at bounding box center [689, 257] width 108 height 9
type input "0"
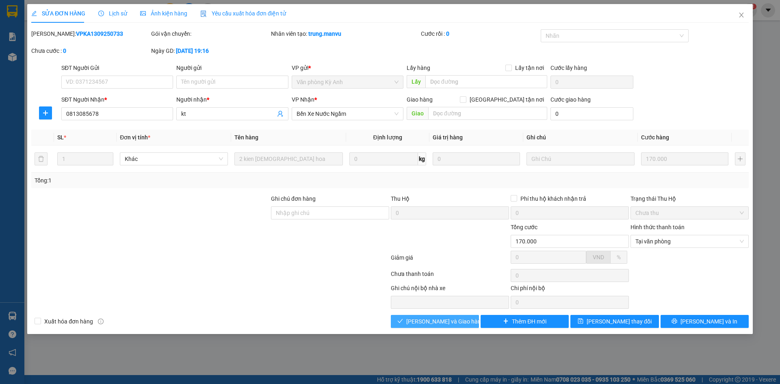
click at [452, 327] on button "[PERSON_NAME] và Giao hàng" at bounding box center [435, 321] width 88 height 13
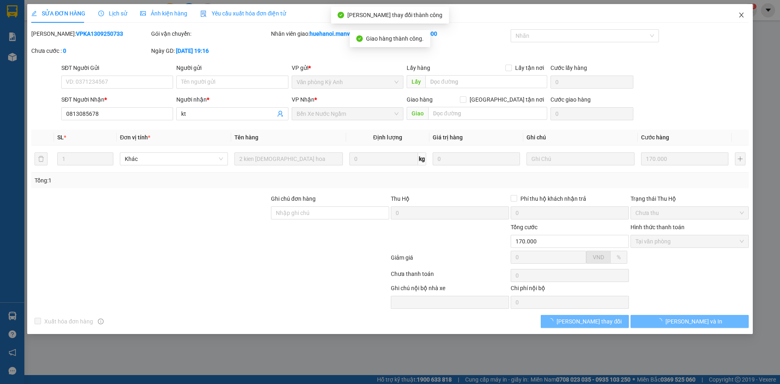
click at [743, 11] on span "Close" at bounding box center [741, 15] width 23 height 23
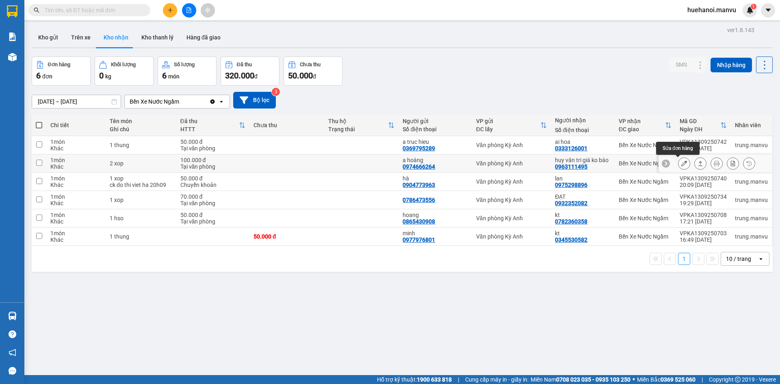
click at [681, 165] on icon at bounding box center [684, 163] width 6 height 6
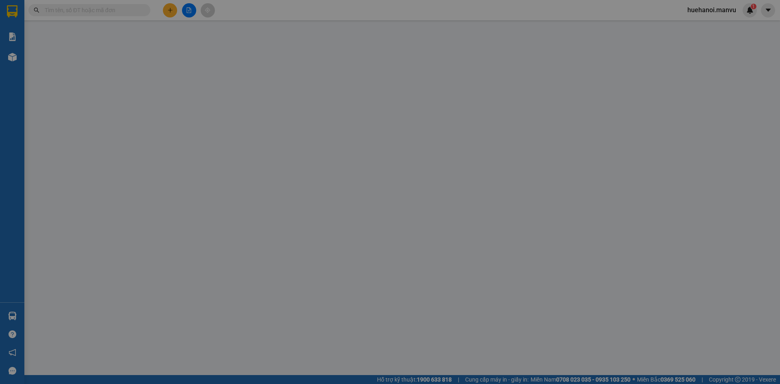
type input "0974666264"
type input "a hoàng"
type input "0963111495"
type input "huy vân tri giá ko báo"
type input "100.000"
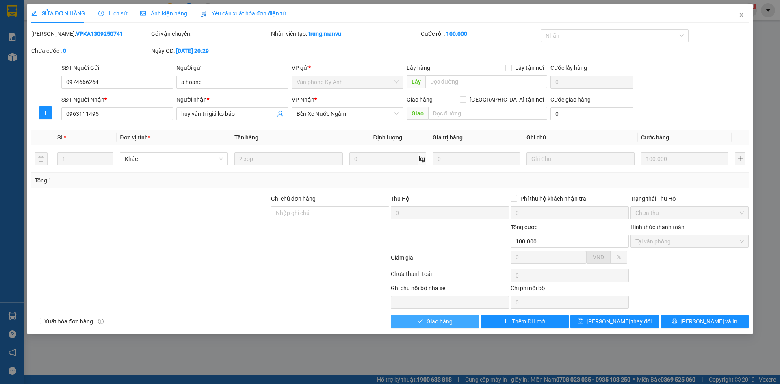
click at [458, 319] on button "Giao hàng" at bounding box center [435, 321] width 88 height 13
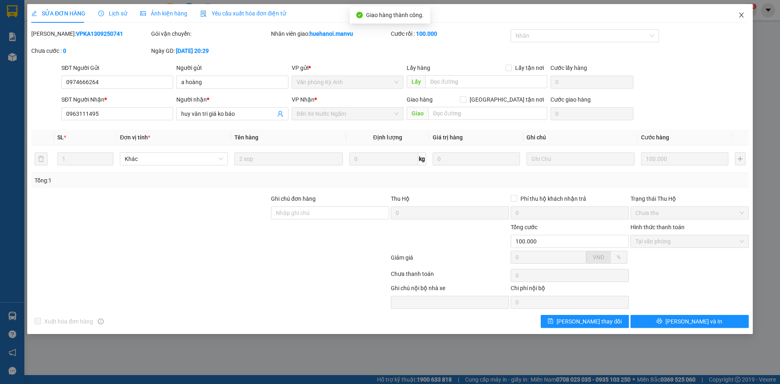
click at [741, 17] on icon "close" at bounding box center [741, 15] width 6 height 6
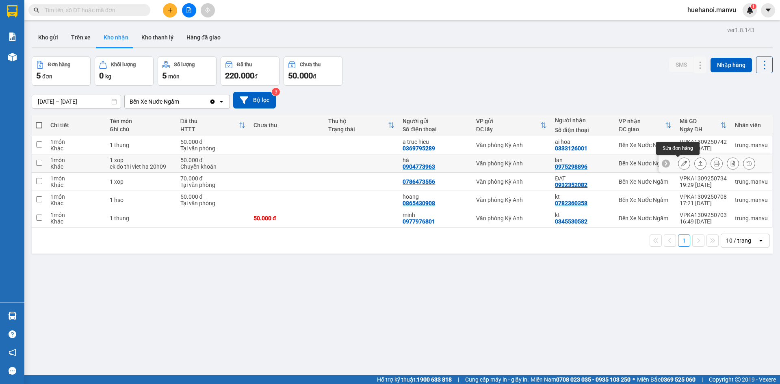
click at [681, 165] on icon at bounding box center [684, 163] width 6 height 6
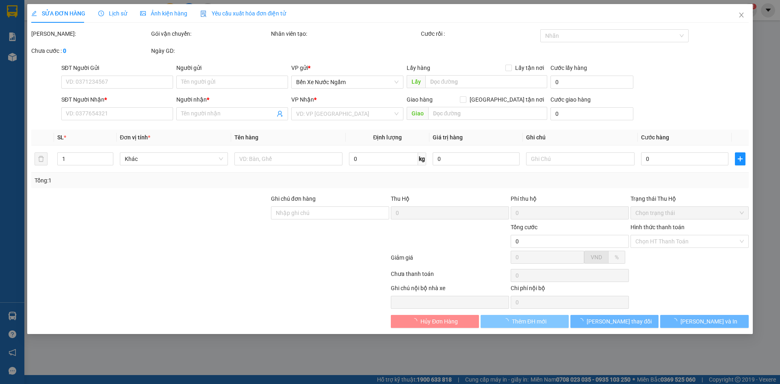
type input "0904773963"
type input "hà"
type input "0975298896"
type input "lan"
type input "50.000"
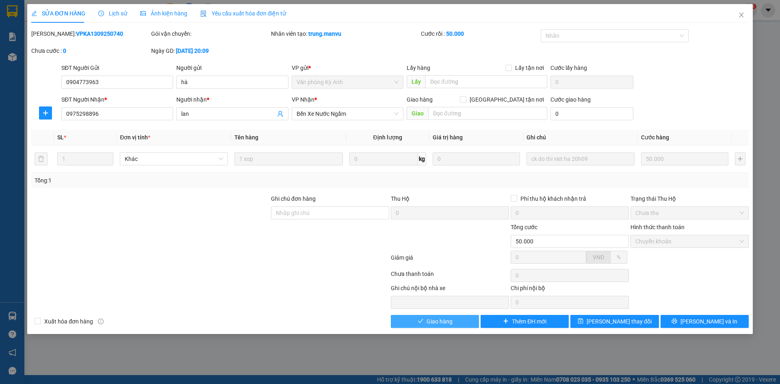
click at [478, 323] on button "Giao hàng" at bounding box center [435, 321] width 88 height 13
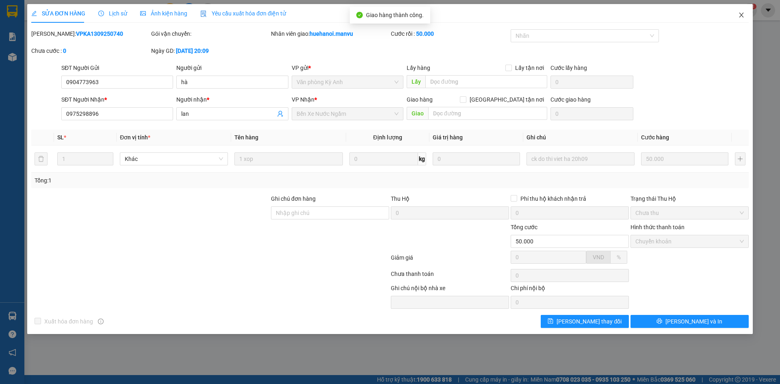
click at [737, 11] on span "Close" at bounding box center [741, 15] width 23 height 23
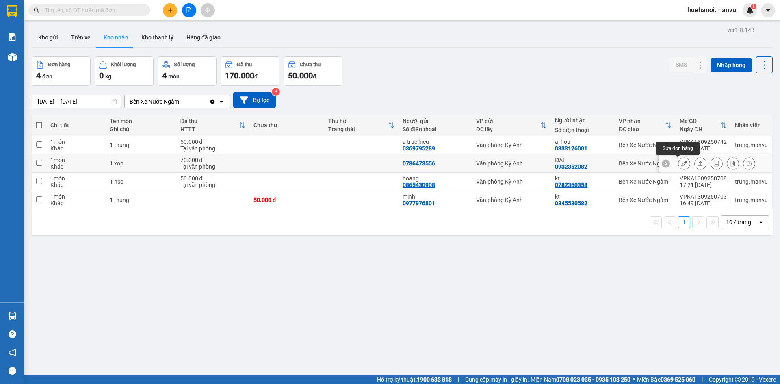
click at [681, 163] on button at bounding box center [683, 163] width 11 height 14
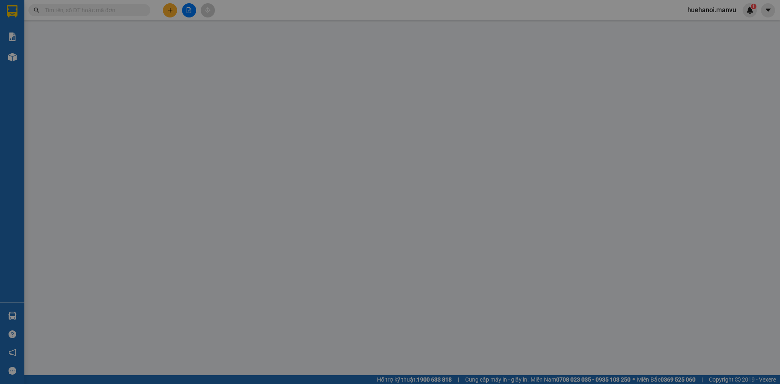
type input "0786473556"
type input "0932352082"
type input "ĐẠT"
type input "70.000"
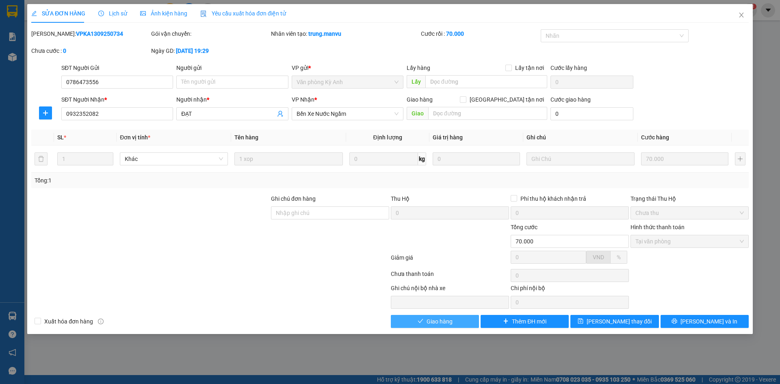
click at [463, 321] on button "Giao hàng" at bounding box center [435, 321] width 88 height 13
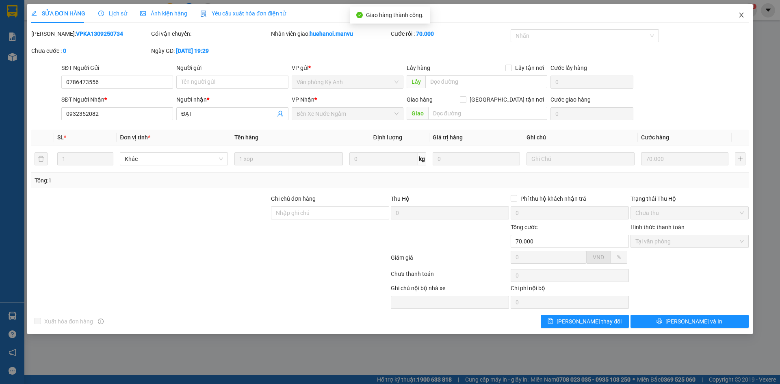
click at [736, 20] on span "Close" at bounding box center [741, 15] width 23 height 23
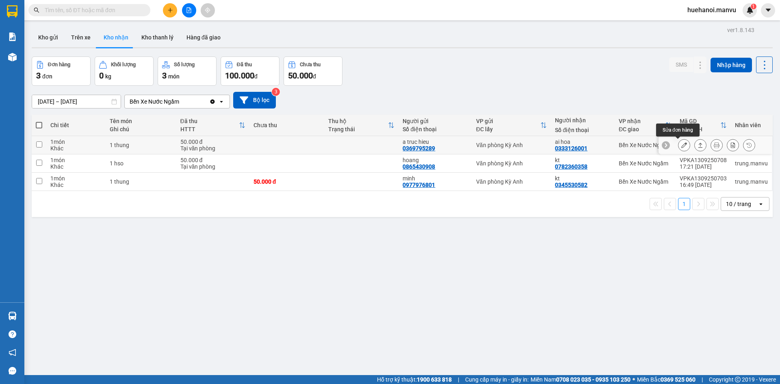
click at [682, 143] on button at bounding box center [683, 145] width 11 height 14
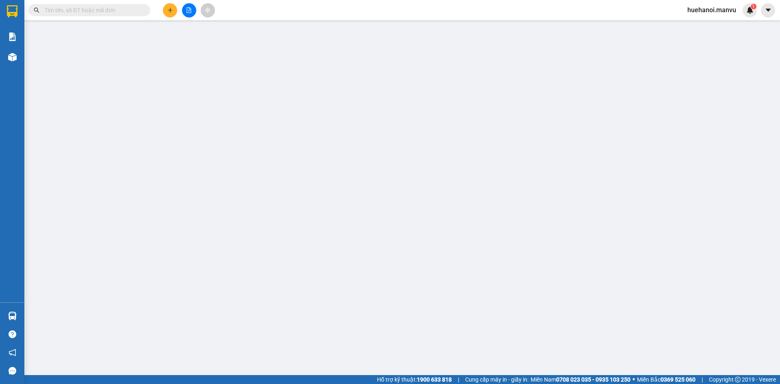
type input "0369795289"
type input "a truc hieu"
type input "0333126001"
type input "ai hoa"
type input "50.000"
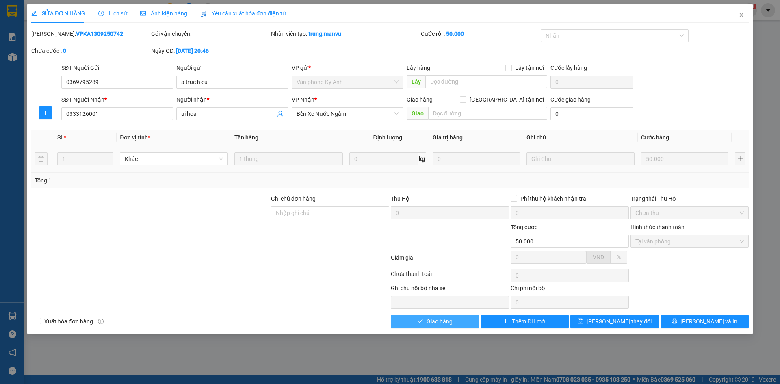
click at [446, 325] on span "Giao hàng" at bounding box center [440, 321] width 26 height 9
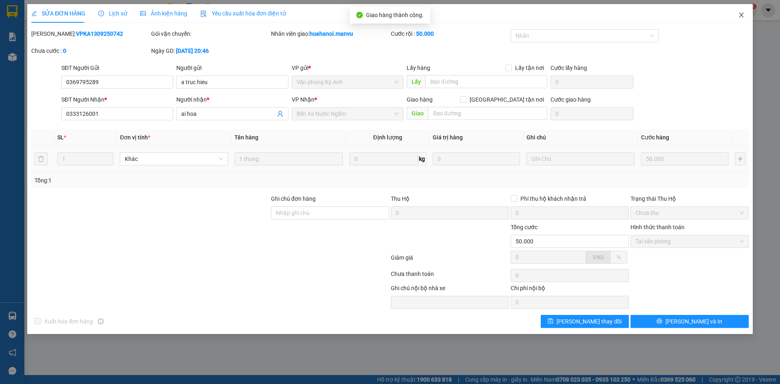
click at [743, 19] on span "Close" at bounding box center [741, 15] width 23 height 23
